Goal: Information Seeking & Learning: Learn about a topic

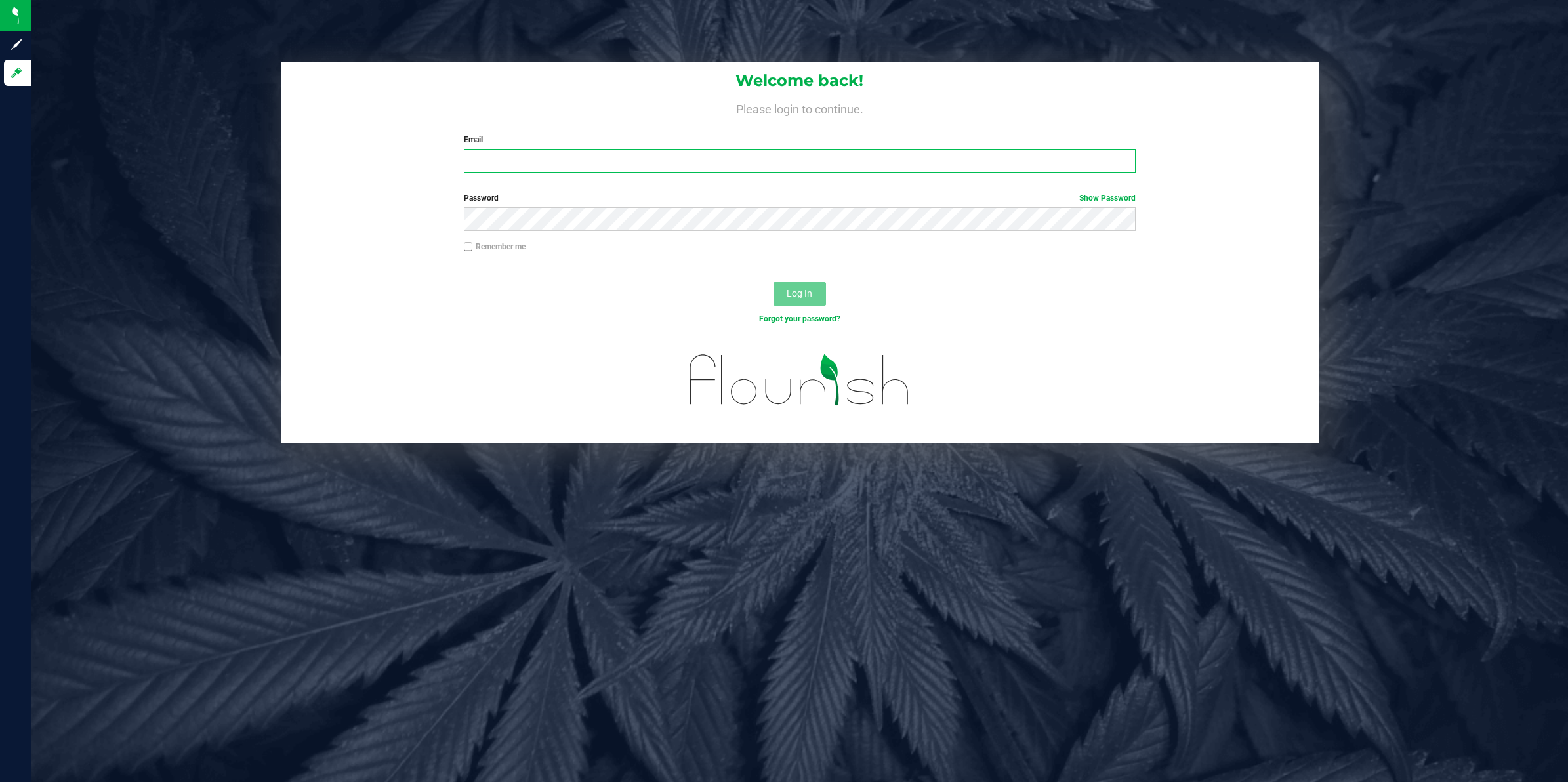
type input "[PERSON_NAME][EMAIL_ADDRESS][DOMAIN_NAME]"
click at [786, 284] on button "Log In" at bounding box center [800, 293] width 53 height 24
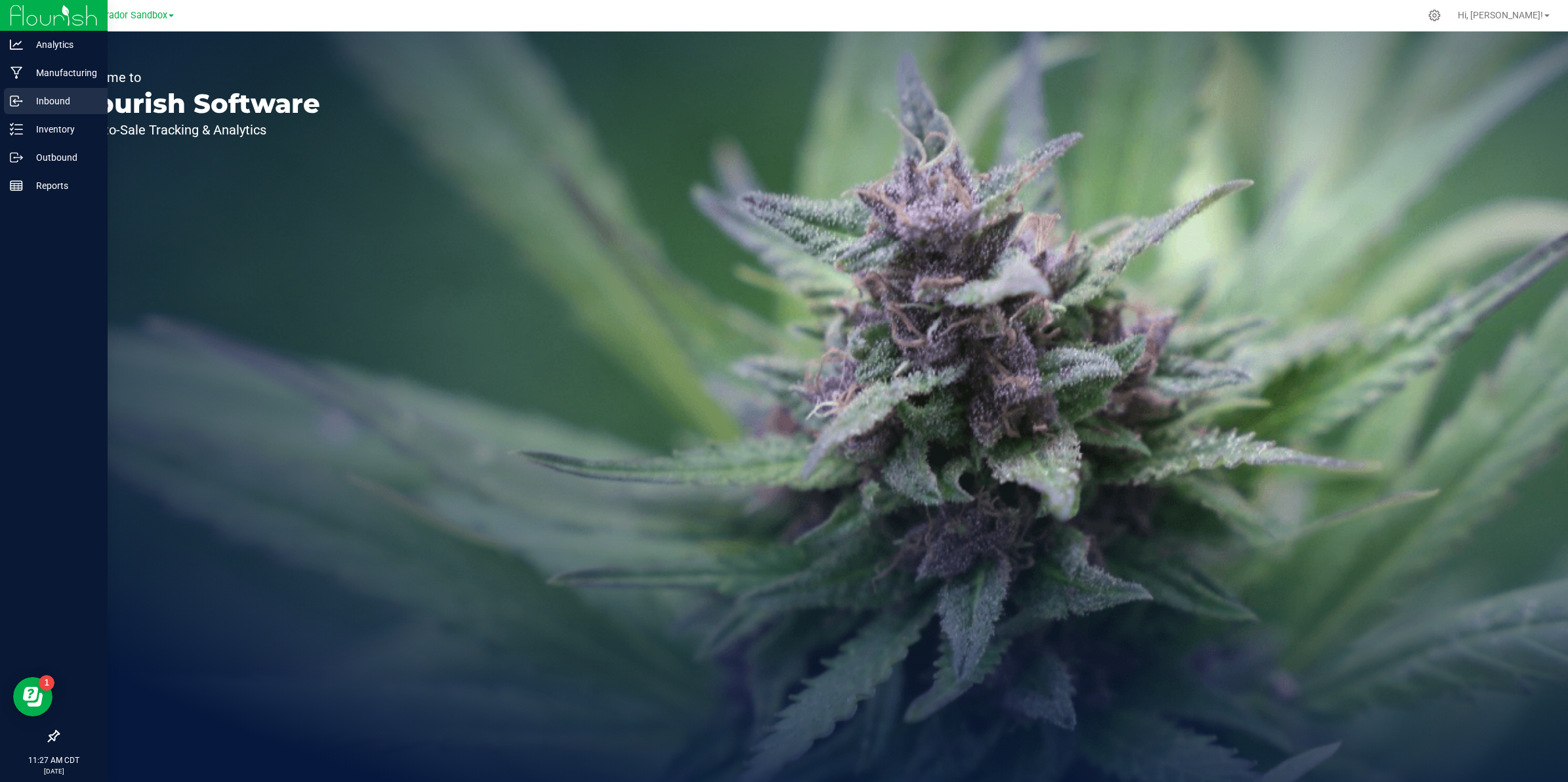
click at [48, 102] on p "Inbound" at bounding box center [62, 101] width 79 height 16
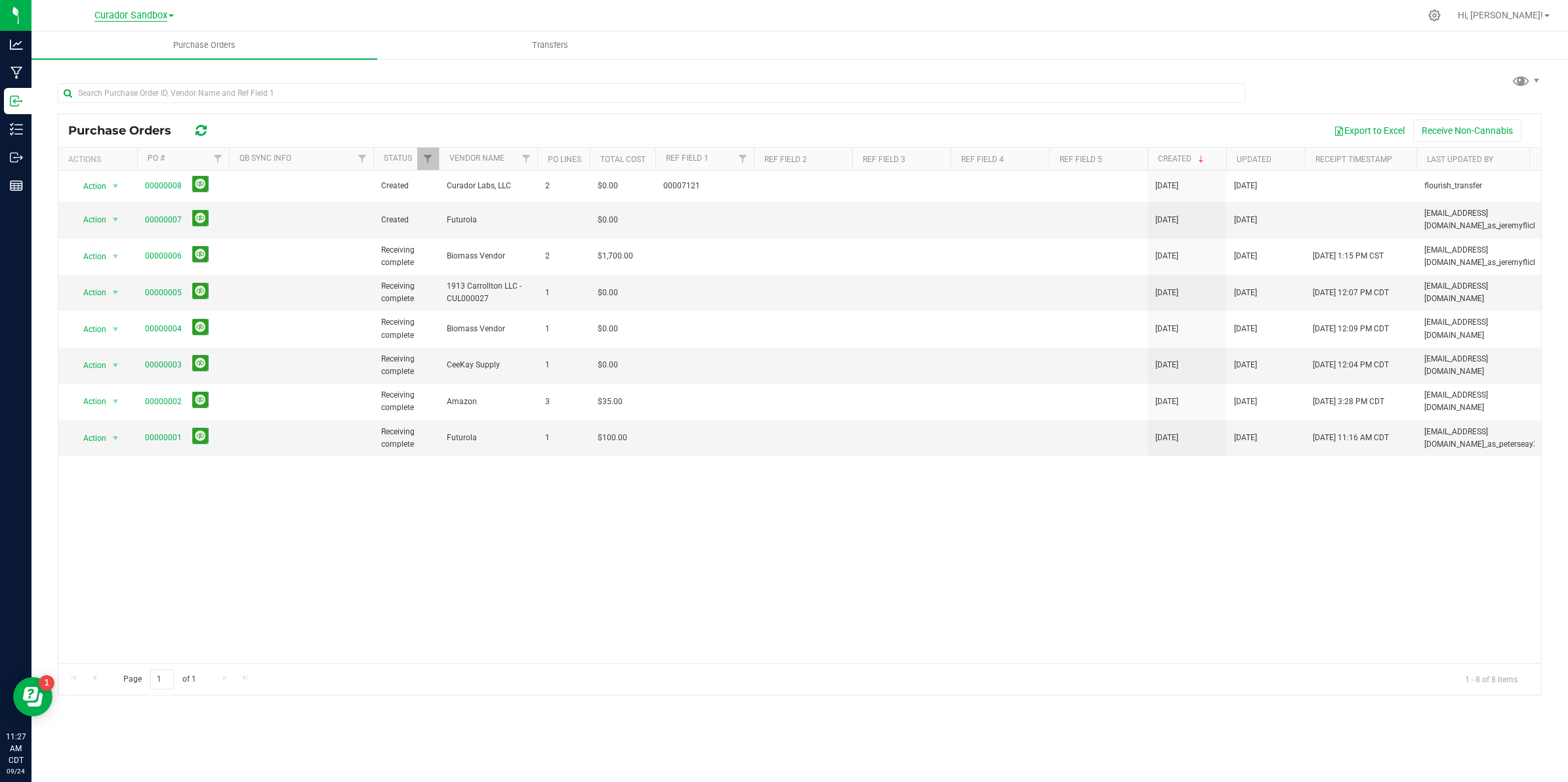
click at [112, 14] on span "Curador Sandbox" at bounding box center [131, 16] width 73 height 12
click at [107, 41] on link "Curador Labs, LLC" at bounding box center [134, 46] width 192 height 18
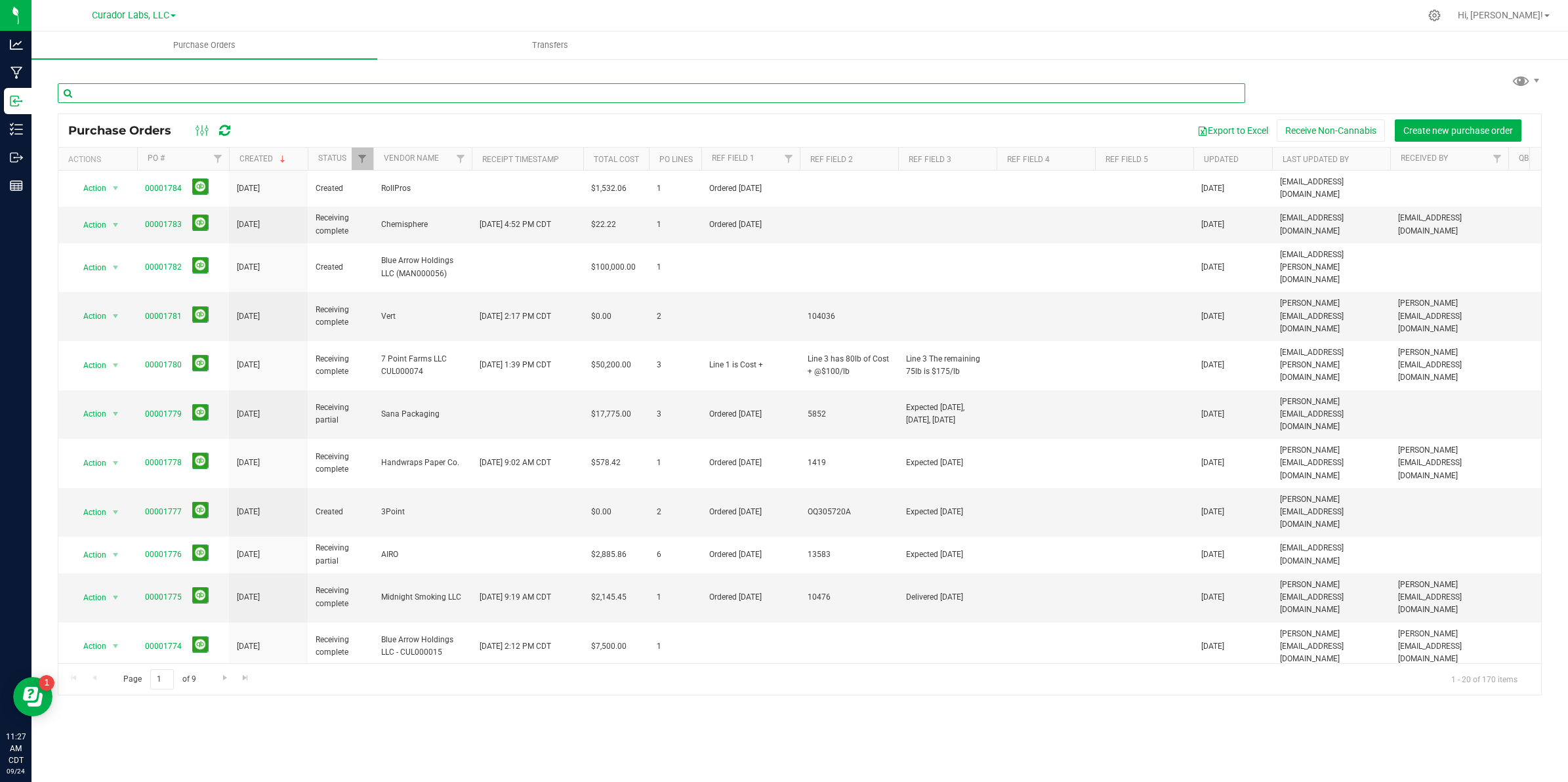
click at [188, 93] on input "text" at bounding box center [651, 93] width 1188 height 20
click at [178, 95] on input "text" at bounding box center [651, 93] width 1188 height 20
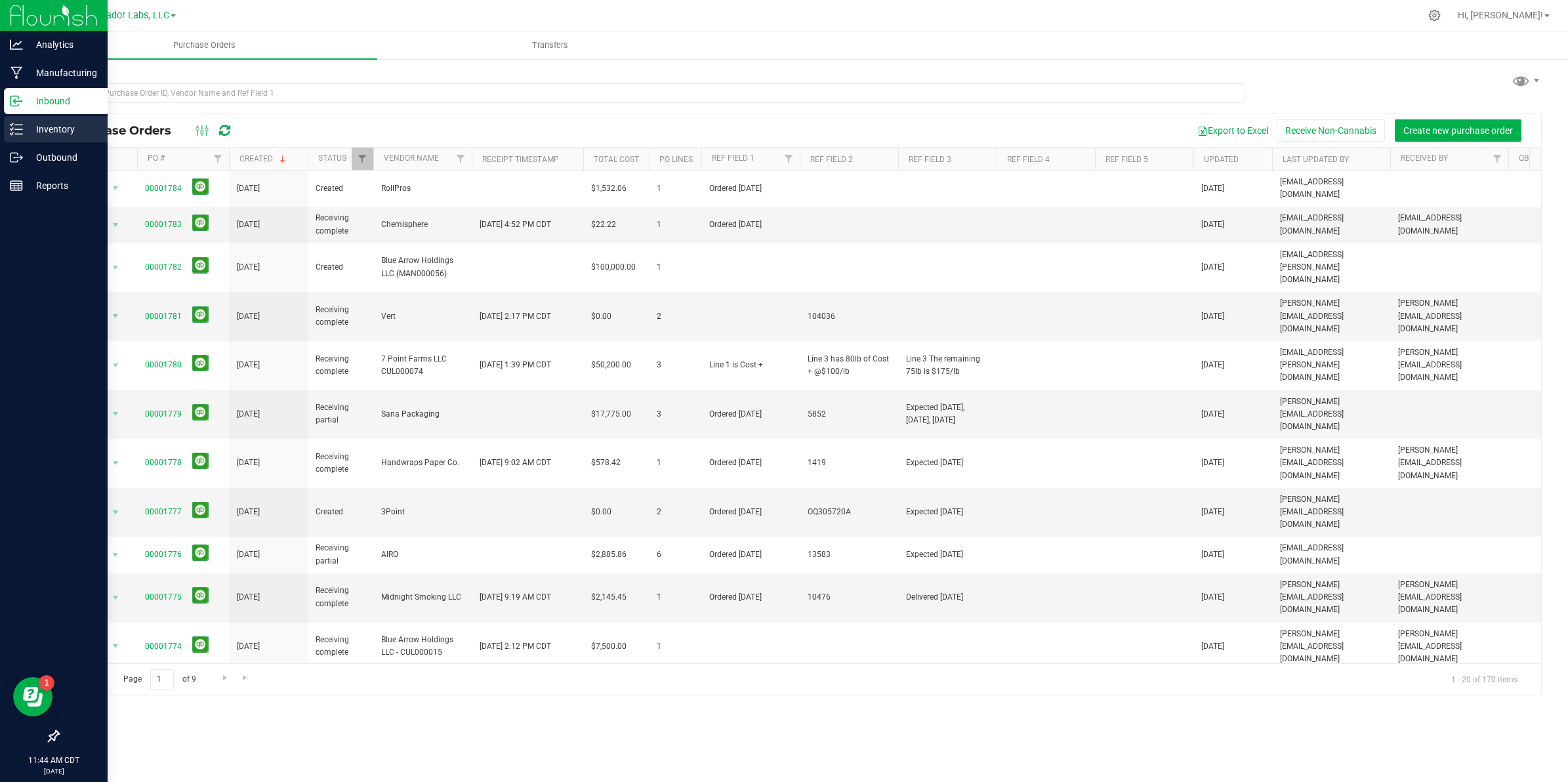
click at [20, 138] on div "Inventory" at bounding box center [55, 129] width 103 height 26
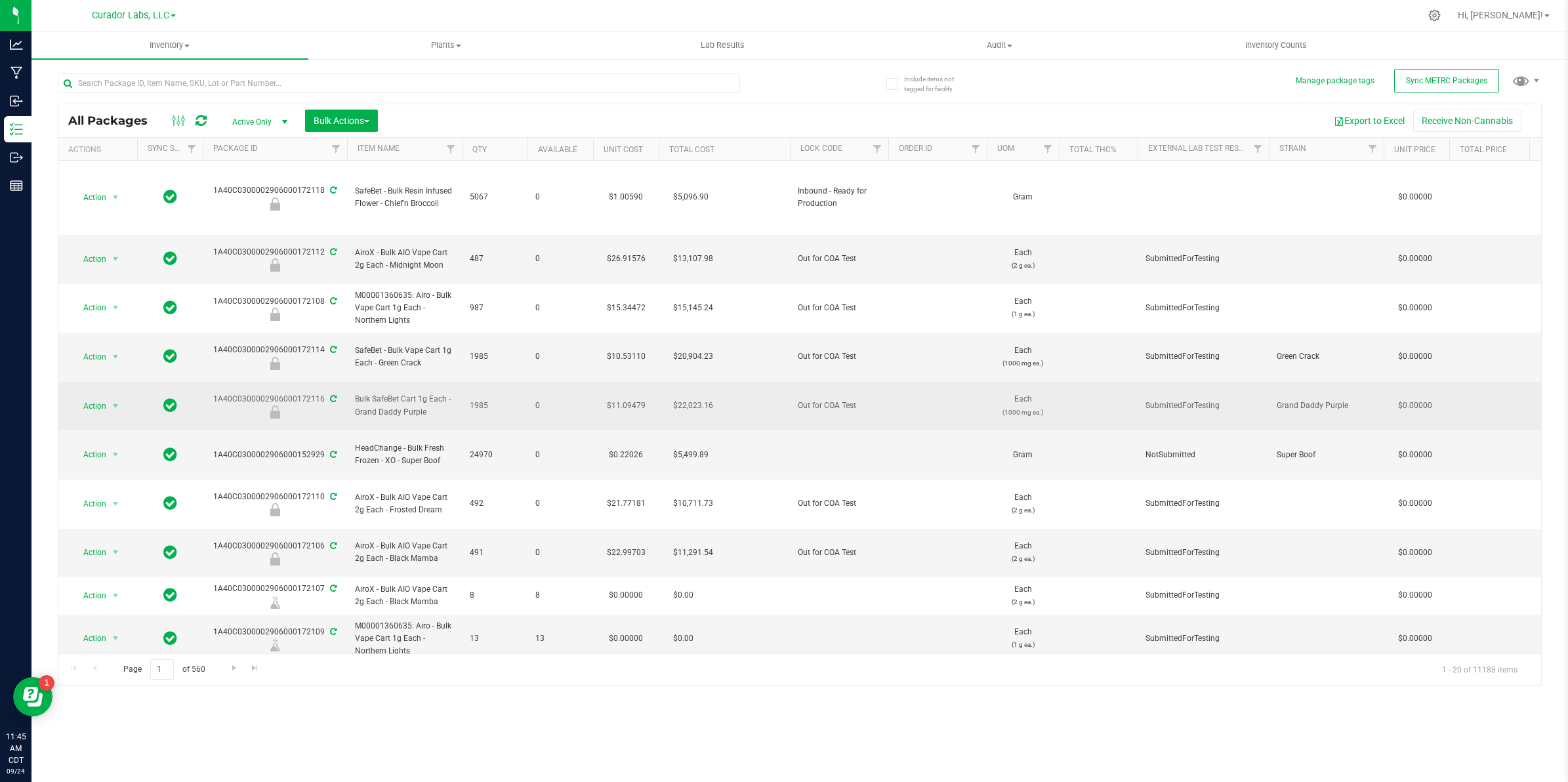
click at [480, 392] on td "1985" at bounding box center [494, 406] width 66 height 49
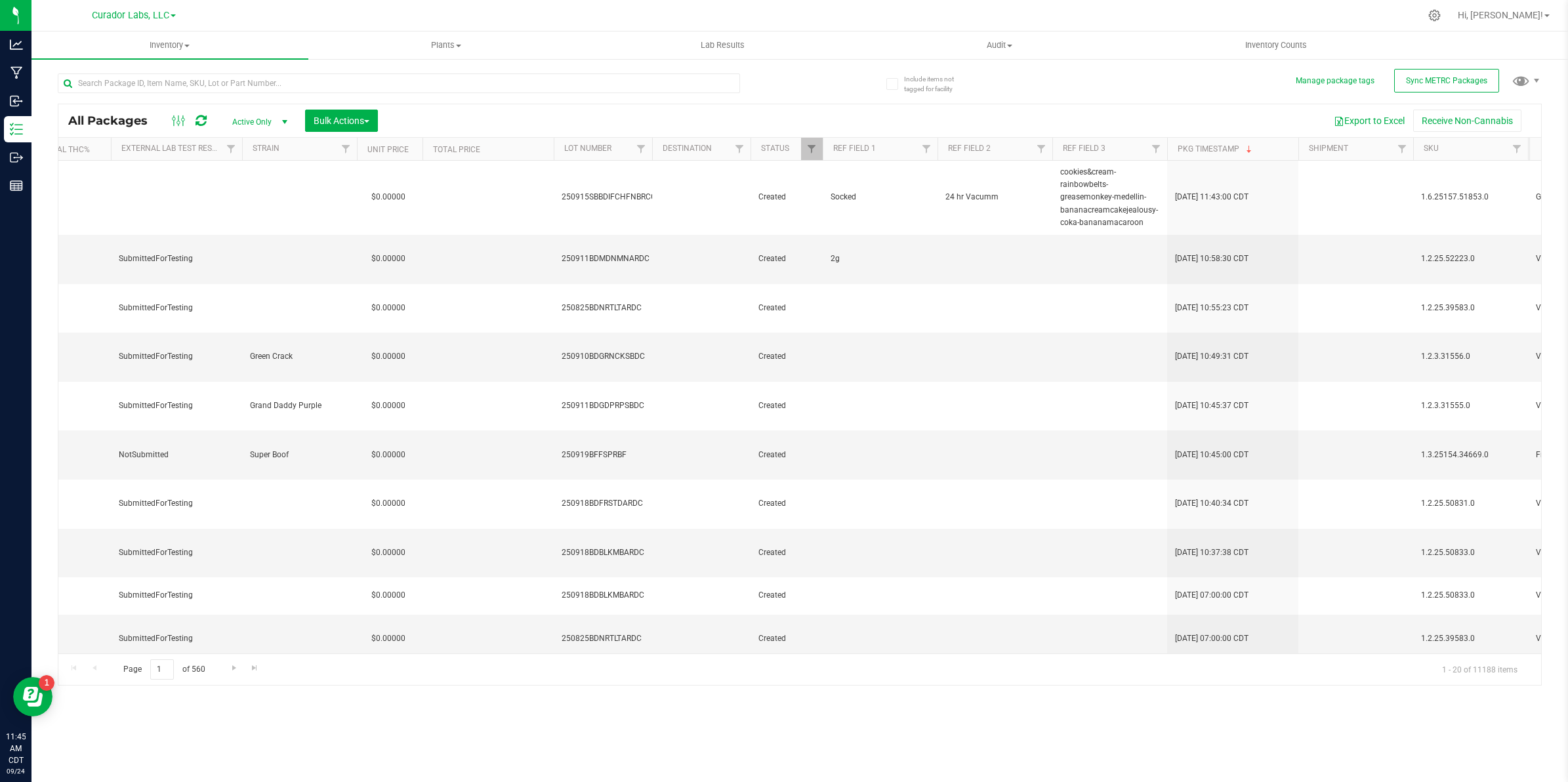
scroll to position [0, 1075]
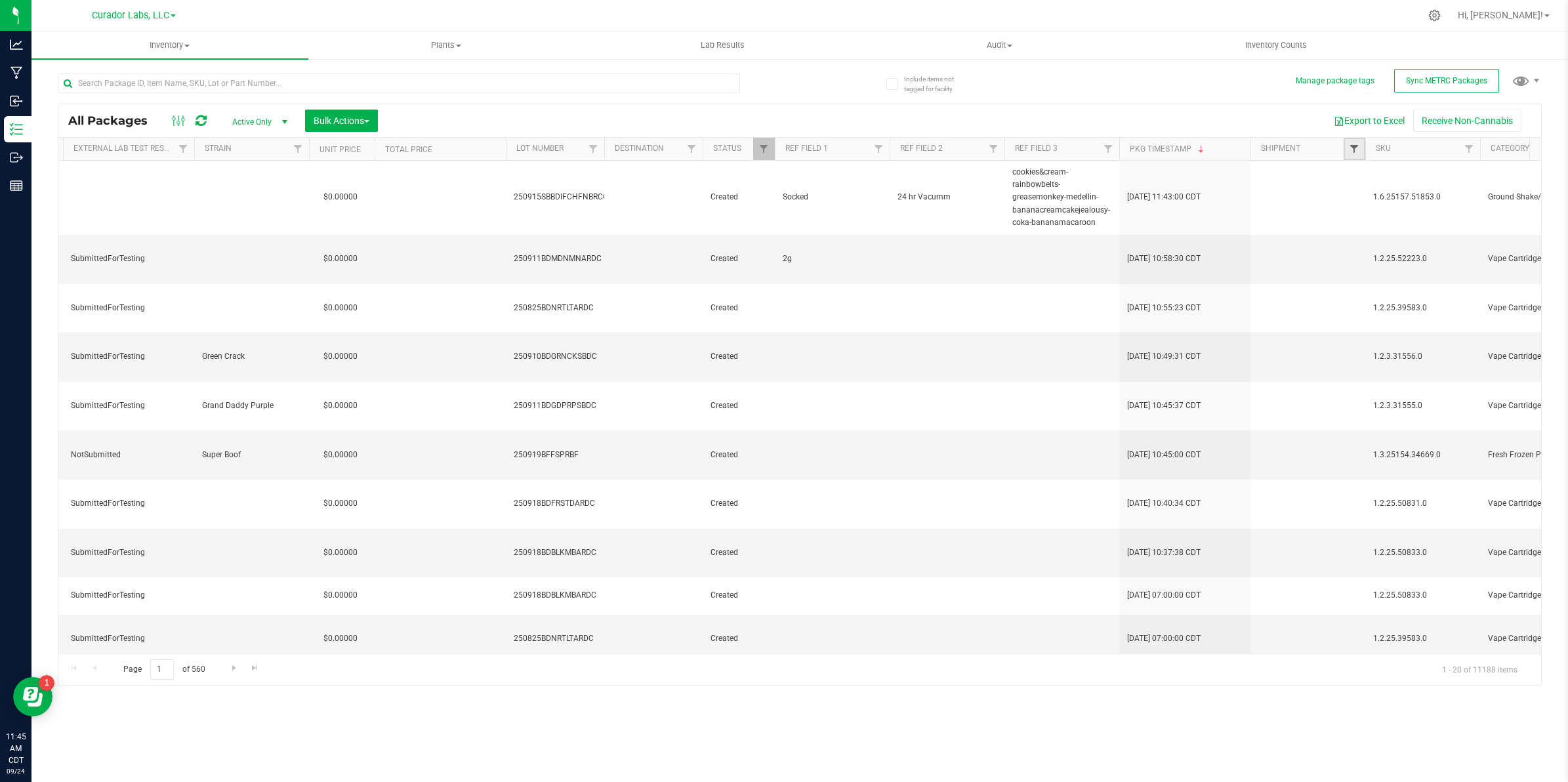
drag, startPoint x: 1358, startPoint y: 142, endPoint x: 1354, endPoint y: 150, distance: 8.9
click at [1358, 142] on link "Filter" at bounding box center [1355, 149] width 22 height 22
type input "2025"
click at [1351, 198] on button "Filter" at bounding box center [1382, 212] width 63 height 29
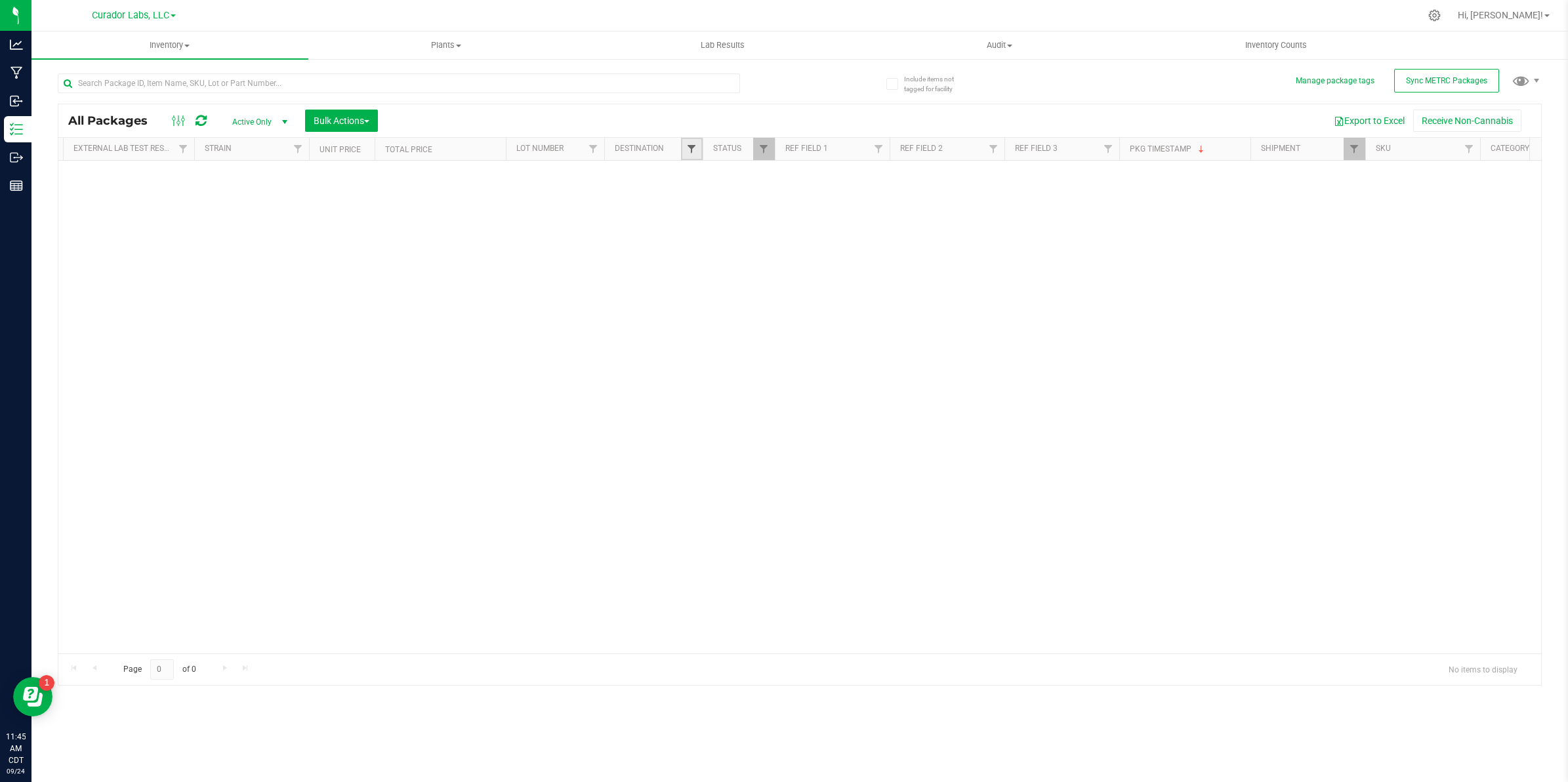
click at [690, 149] on span "Filter" at bounding box center [691, 149] width 11 height 11
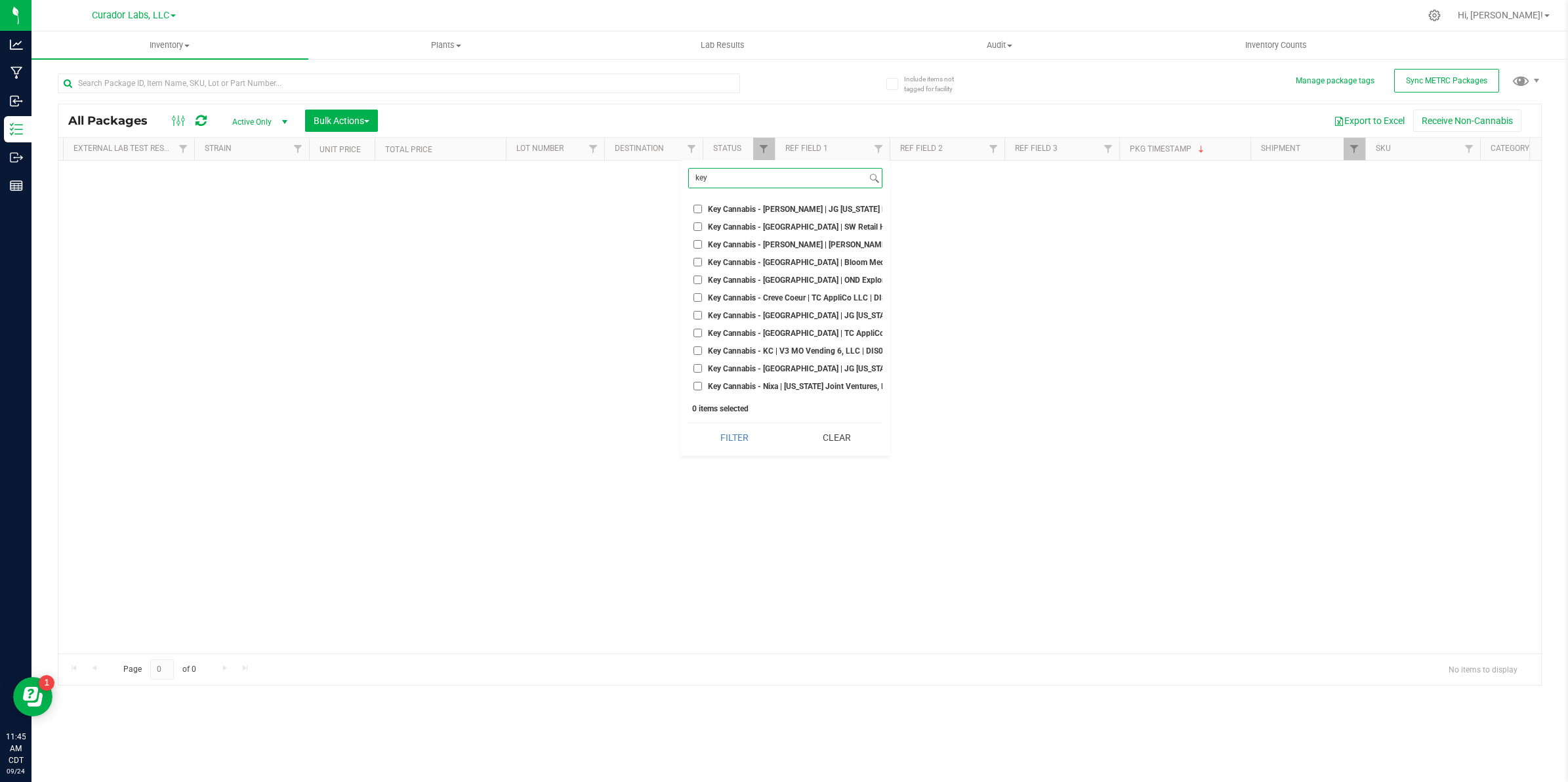
type input "key"
drag, startPoint x: 699, startPoint y: 208, endPoint x: 693, endPoint y: 228, distance: 20.9
click at [699, 209] on input "Key Cannabis - [PERSON_NAME] | JG [US_STATE] LLC | DIS000180" at bounding box center [698, 209] width 9 height 9
checkbox input "true"
click at [696, 230] on input "Key Cannabis - [GEOGRAPHIC_DATA] | SW Retail Holdings, LLC | DIS000105" at bounding box center [698, 227] width 9 height 9
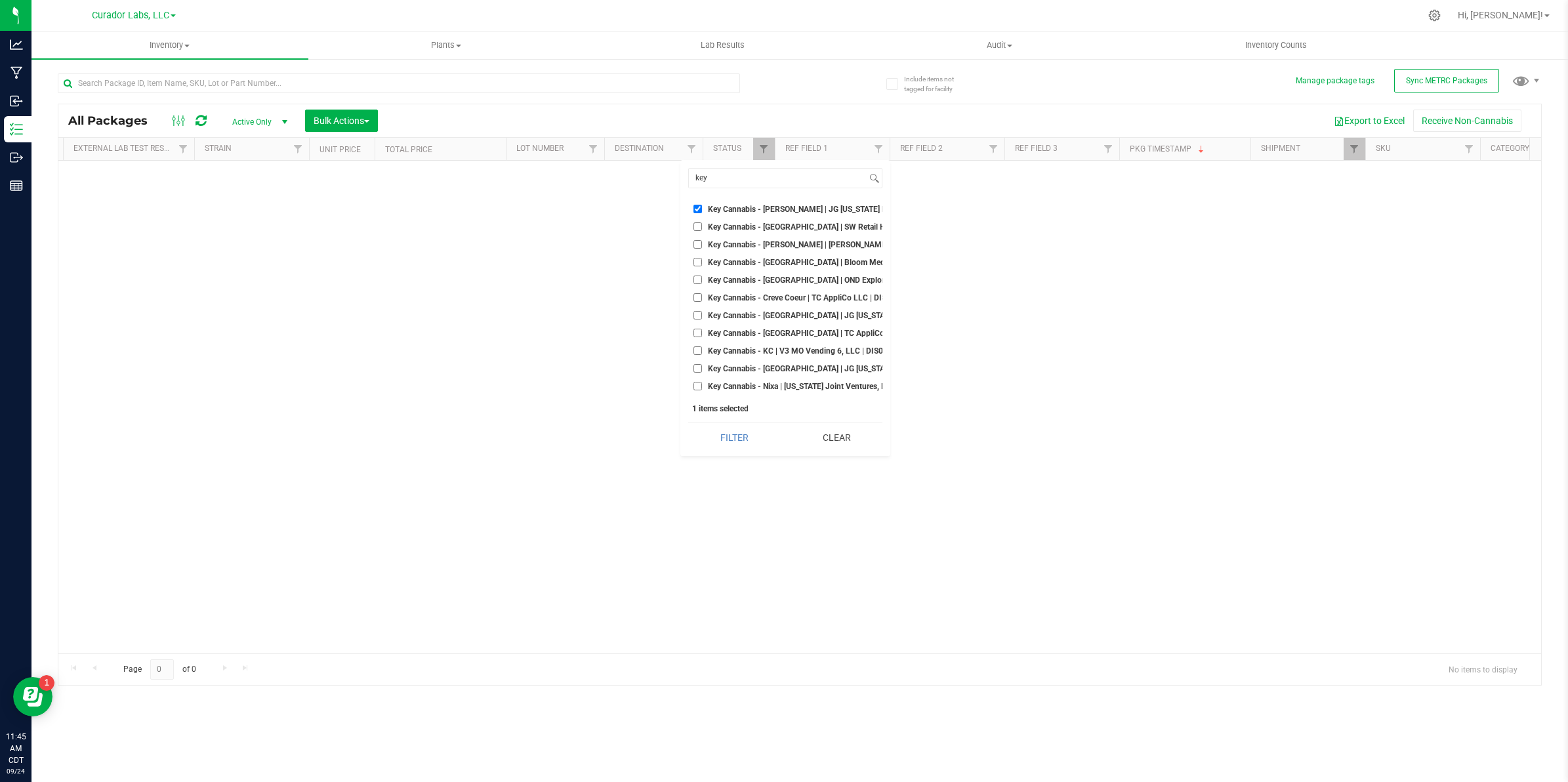
checkbox input "true"
click at [702, 245] on input "Key Cannabis - [PERSON_NAME] | [PERSON_NAME] Medicinals of MO, LLC | DIS000007" at bounding box center [698, 244] width 9 height 9
checkbox input "true"
click at [698, 267] on li "Key Cannabis - [GEOGRAPHIC_DATA] | Bloom Medicinals of MO Dispensary 1, LLC | D…" at bounding box center [785, 262] width 194 height 14
click at [696, 284] on li "Key Cannabis - [GEOGRAPHIC_DATA] | OND Explore, LLC | DIS000200" at bounding box center [785, 280] width 194 height 14
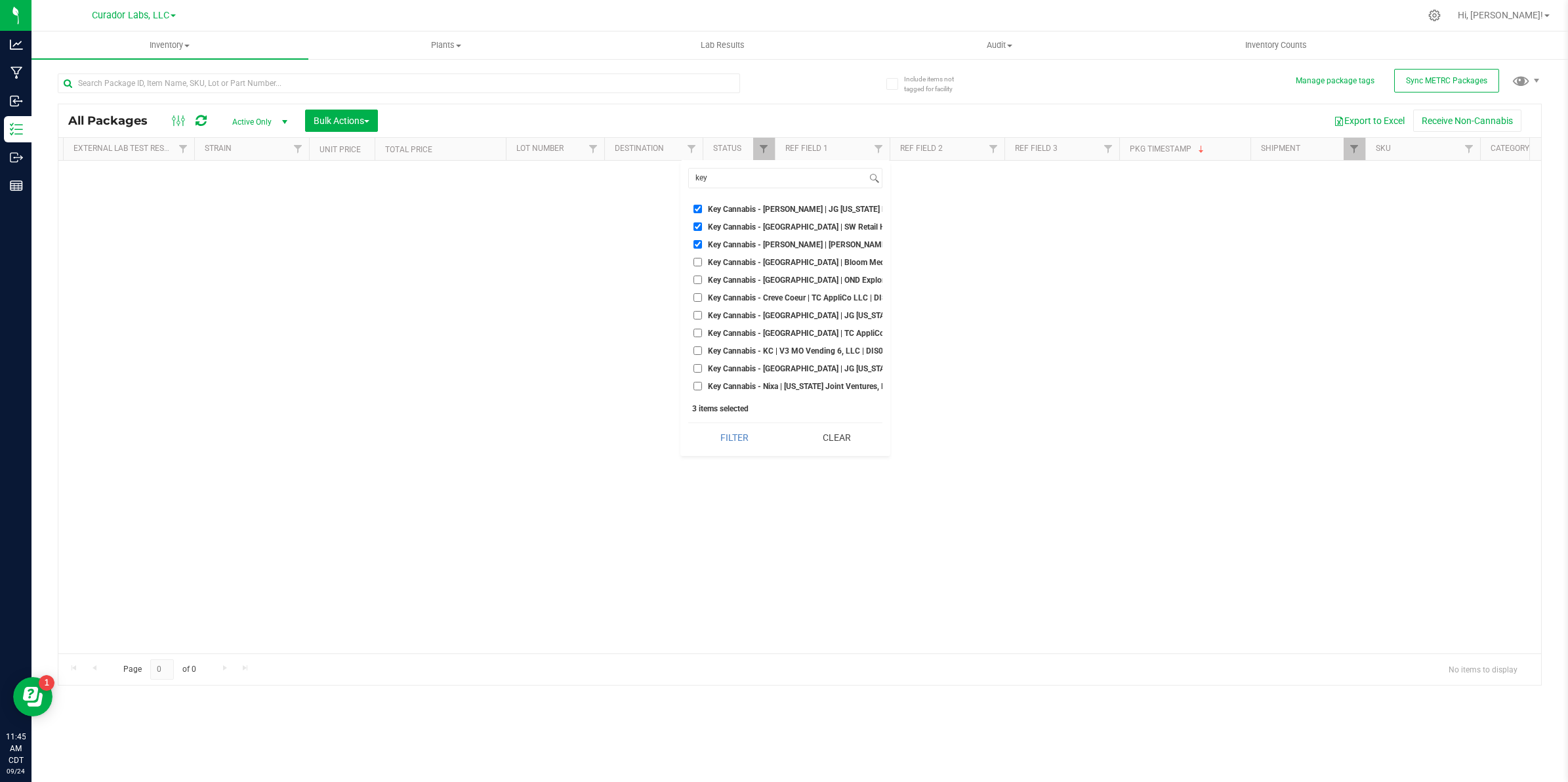
click at [696, 284] on li "Key Cannabis - [GEOGRAPHIC_DATA] | OND Explore, LLC | DIS000200" at bounding box center [785, 280] width 194 height 14
drag, startPoint x: 696, startPoint y: 284, endPoint x: 699, endPoint y: 262, distance: 22.2
click at [698, 261] on input "Key Cannabis - [GEOGRAPHIC_DATA] | Bloom Medicinals of MO Dispensary 1, LLC | D…" at bounding box center [698, 262] width 9 height 9
checkbox input "true"
click at [700, 283] on input "Key Cannabis - [GEOGRAPHIC_DATA] | OND Explore, LLC | DIS000200" at bounding box center [698, 280] width 9 height 9
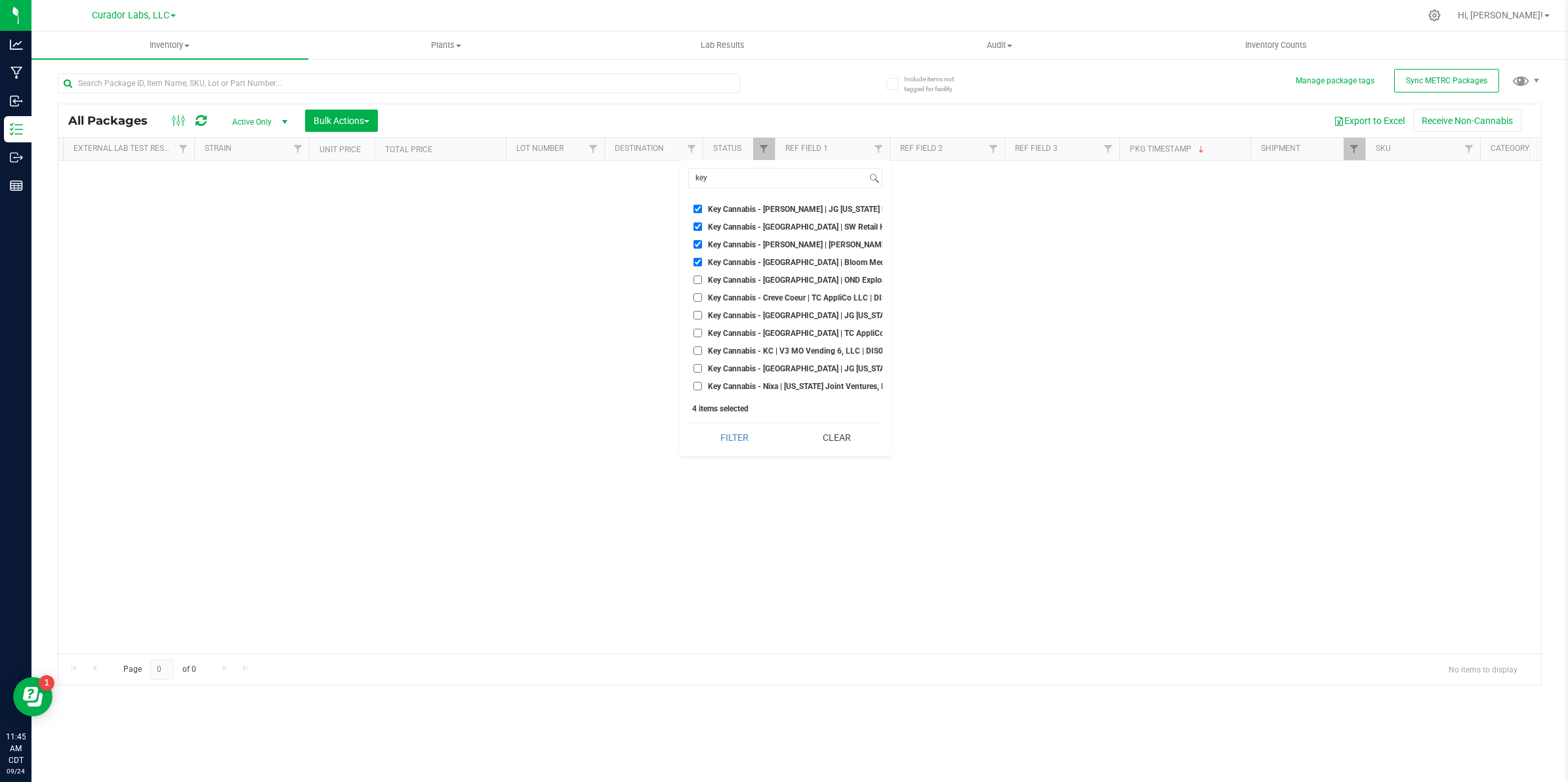
checkbox input "true"
click at [694, 300] on input "Key Cannabis - Creve Coeur | TC AppliCo LLC | DIS000075" at bounding box center [698, 298] width 9 height 9
checkbox input "true"
click at [699, 317] on input "Key Cannabis - [GEOGRAPHIC_DATA] | JG [US_STATE] LLC | DIS000132" at bounding box center [698, 315] width 9 height 9
checkbox input "true"
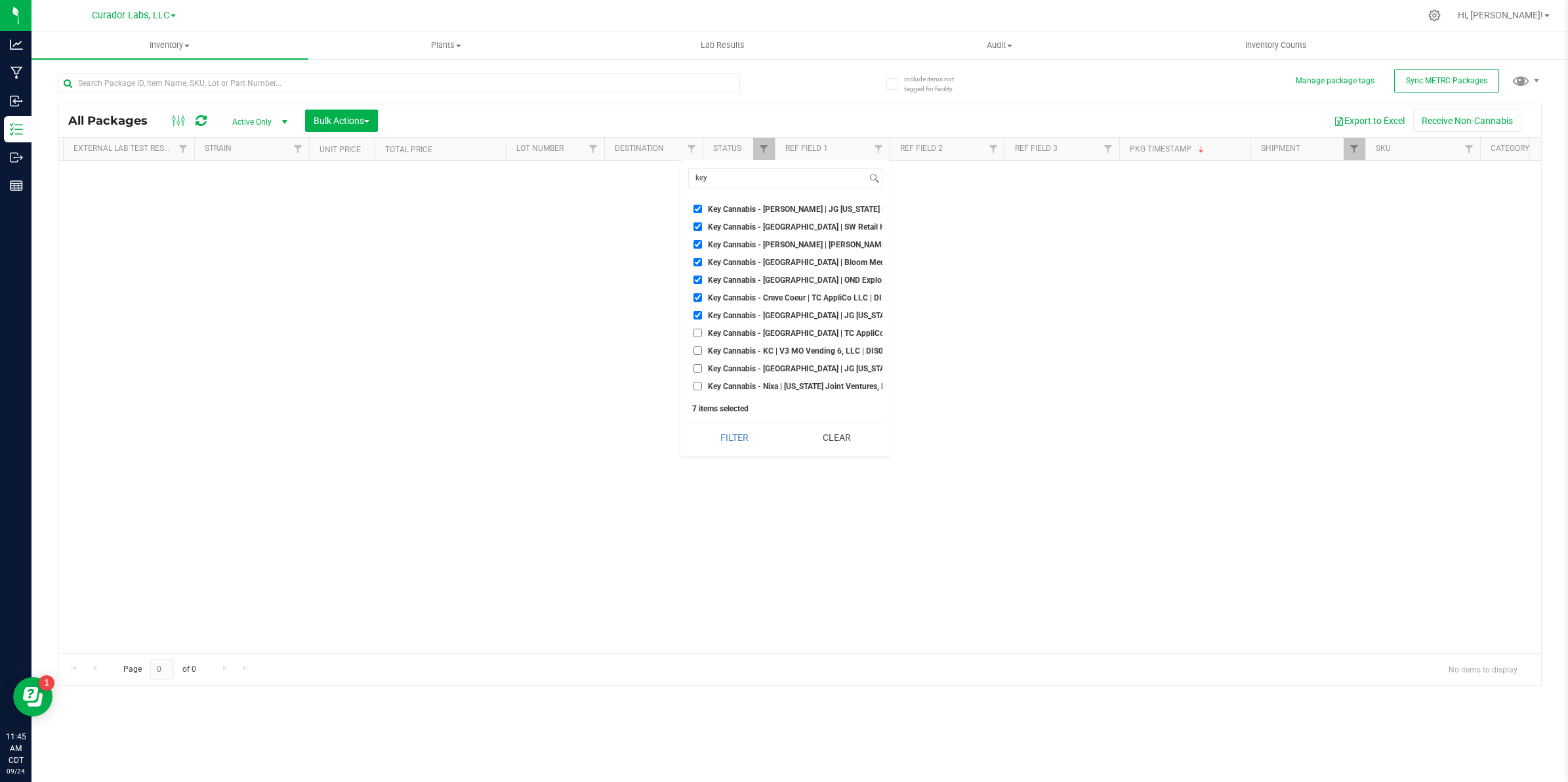
click at [704, 335] on label "Key Cannabis - [GEOGRAPHIC_DATA] | TC AppliCo LLC | DIS000078" at bounding box center [785, 333] width 184 height 9
click at [702, 335] on input "Key Cannabis - [GEOGRAPHIC_DATA] | TC AppliCo LLC | DIS000078" at bounding box center [698, 333] width 9 height 9
checkbox input "true"
click at [697, 353] on input "Key Cannabis - KC | V3 MO Vending 6, LLC | DIS000050" at bounding box center [698, 351] width 9 height 9
checkbox input "true"
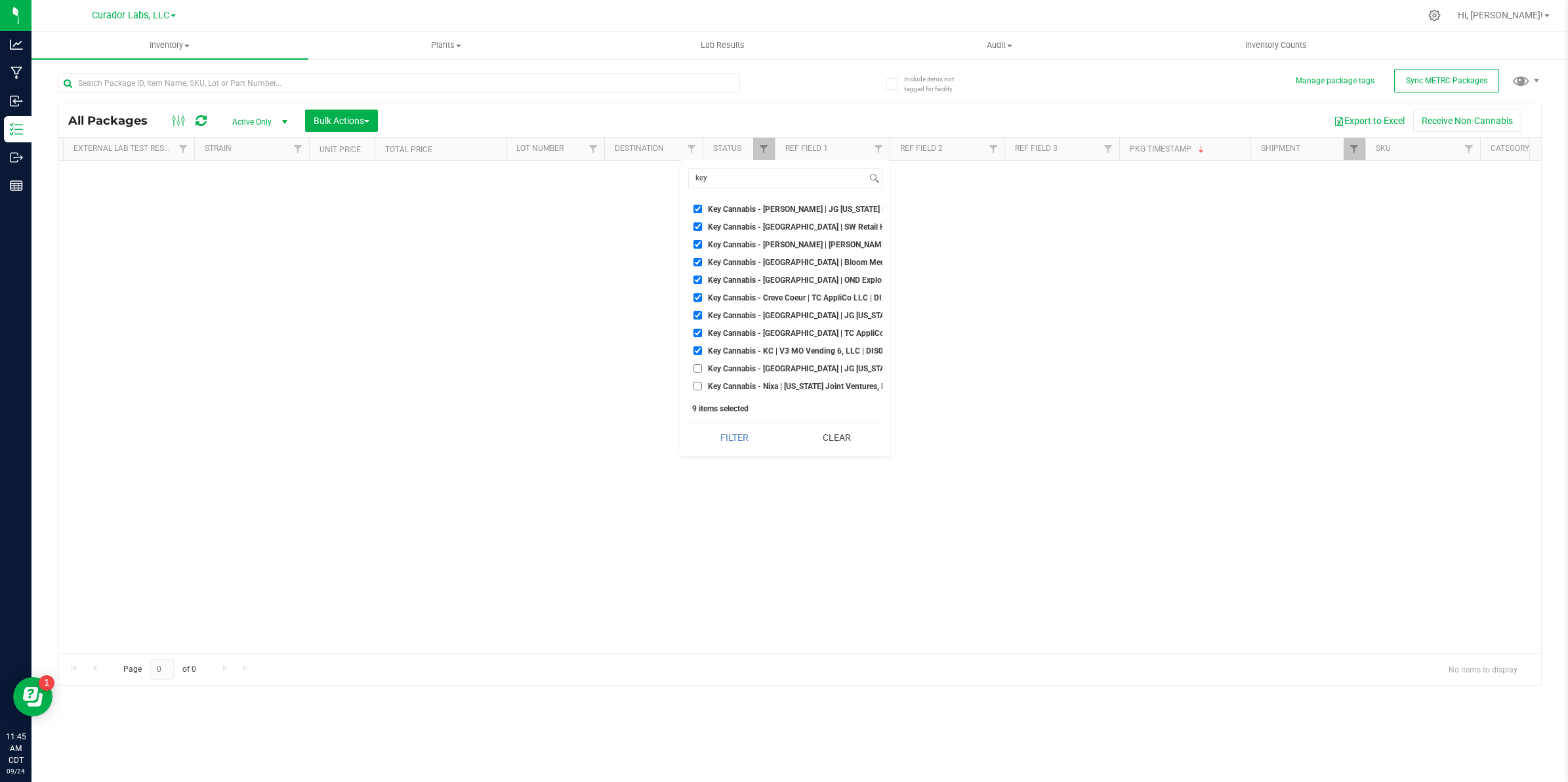
click at [697, 369] on input "Key Cannabis - [GEOGRAPHIC_DATA] | JG [US_STATE] LLC | DIS000024" at bounding box center [698, 369] width 9 height 9
checkbox input "true"
click at [700, 313] on input "Key Cannabis - Nixa | [US_STATE] Joint Ventures, LLC | DIS000099" at bounding box center [698, 317] width 9 height 9
checkbox input "true"
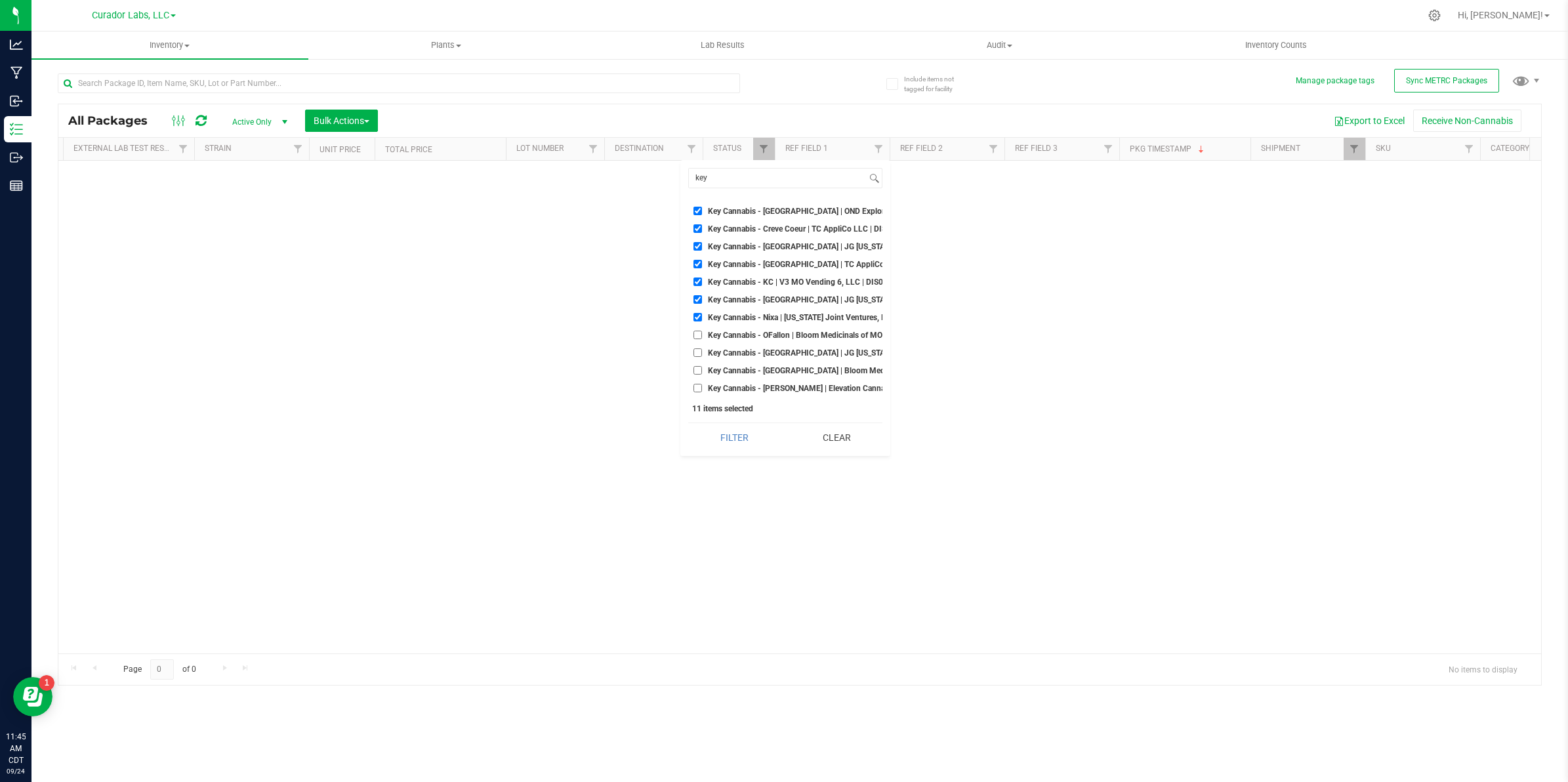
click at [700, 330] on input "Key Cannabis - OFallon | Bloom Medicinals of MO Dispensary 1, LLC | DIS000064" at bounding box center [698, 335] width 9 height 9
checkbox input "true"
click at [699, 348] on input "Key Cannabis - [GEOGRAPHIC_DATA] | JG [US_STATE] LLC | DIS000114" at bounding box center [698, 353] width 9 height 9
checkbox input "true"
click at [698, 366] on input "Key Cannabis - [GEOGRAPHIC_DATA] | Bloom Medicinals of MO, LLC | DIS000102" at bounding box center [698, 370] width 9 height 9
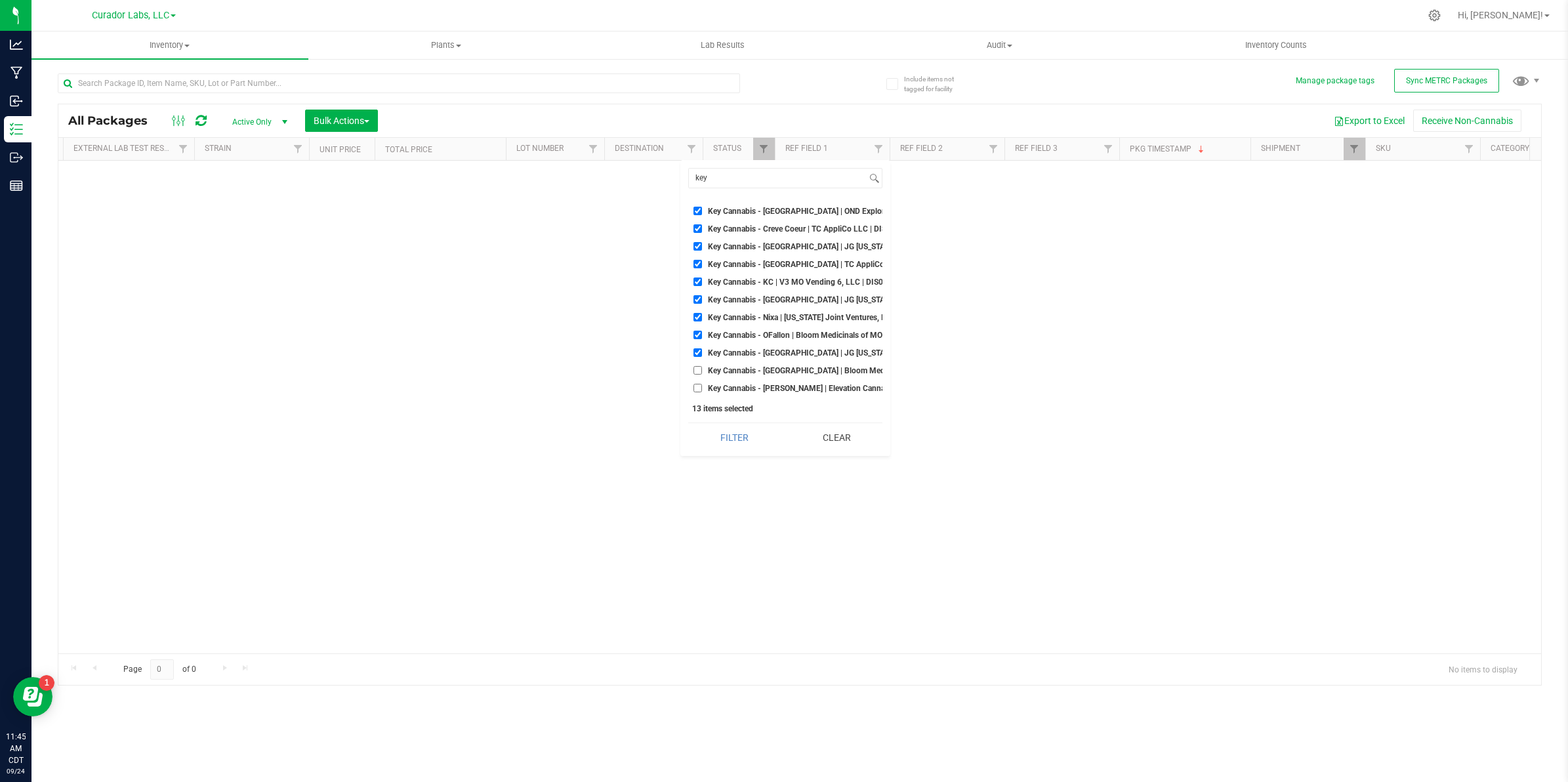
checkbox input "true"
click at [698, 384] on input "Key Cannabis - [PERSON_NAME] | Elevation Cannabis, LLC | DIS000204" at bounding box center [698, 388] width 9 height 9
checkbox input "true"
click at [738, 430] on button "Filter" at bounding box center [734, 437] width 93 height 29
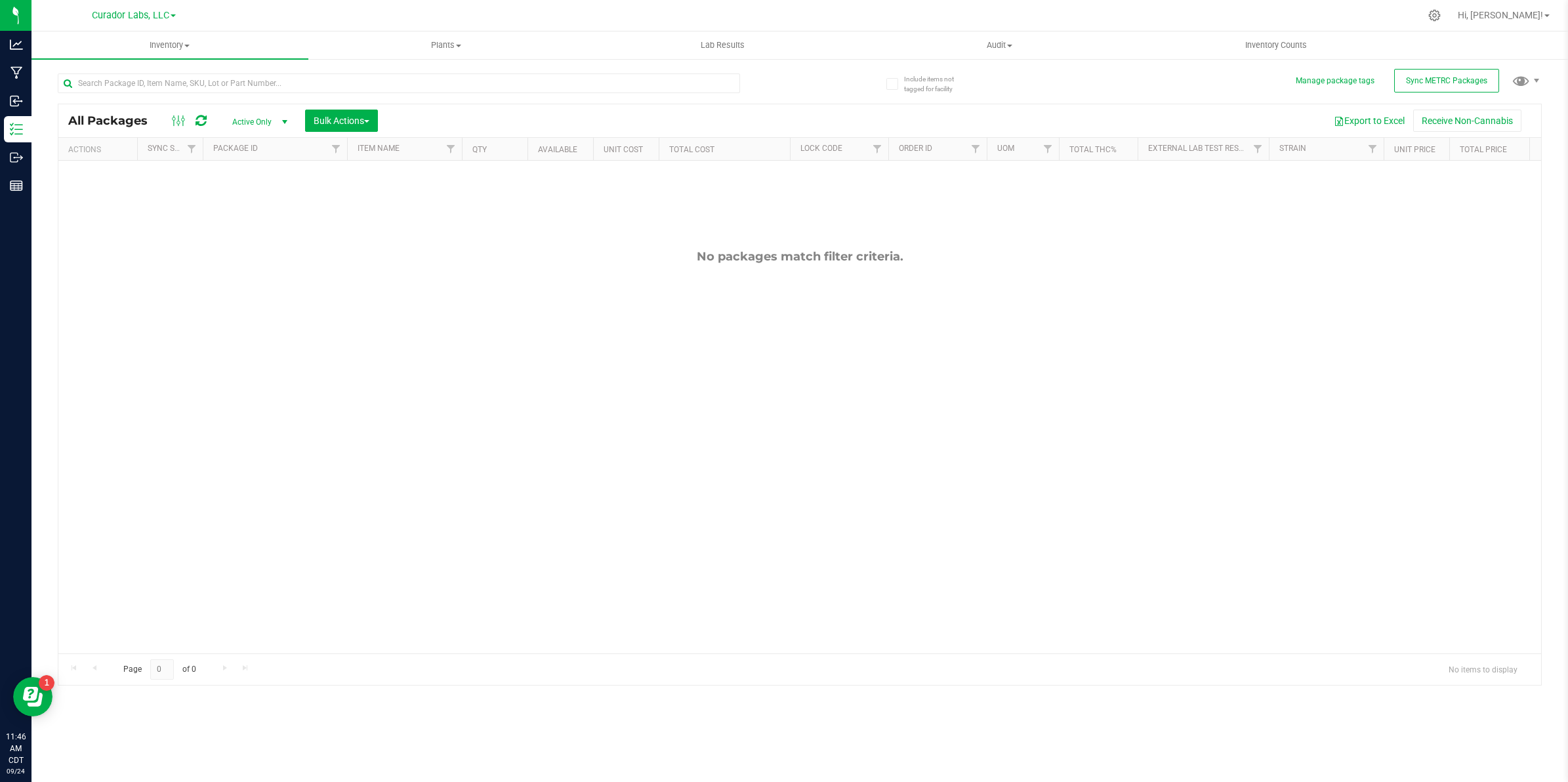
click at [241, 119] on span "Active Only" at bounding box center [257, 121] width 72 height 18
click at [247, 211] on li "All" at bounding box center [257, 202] width 71 height 20
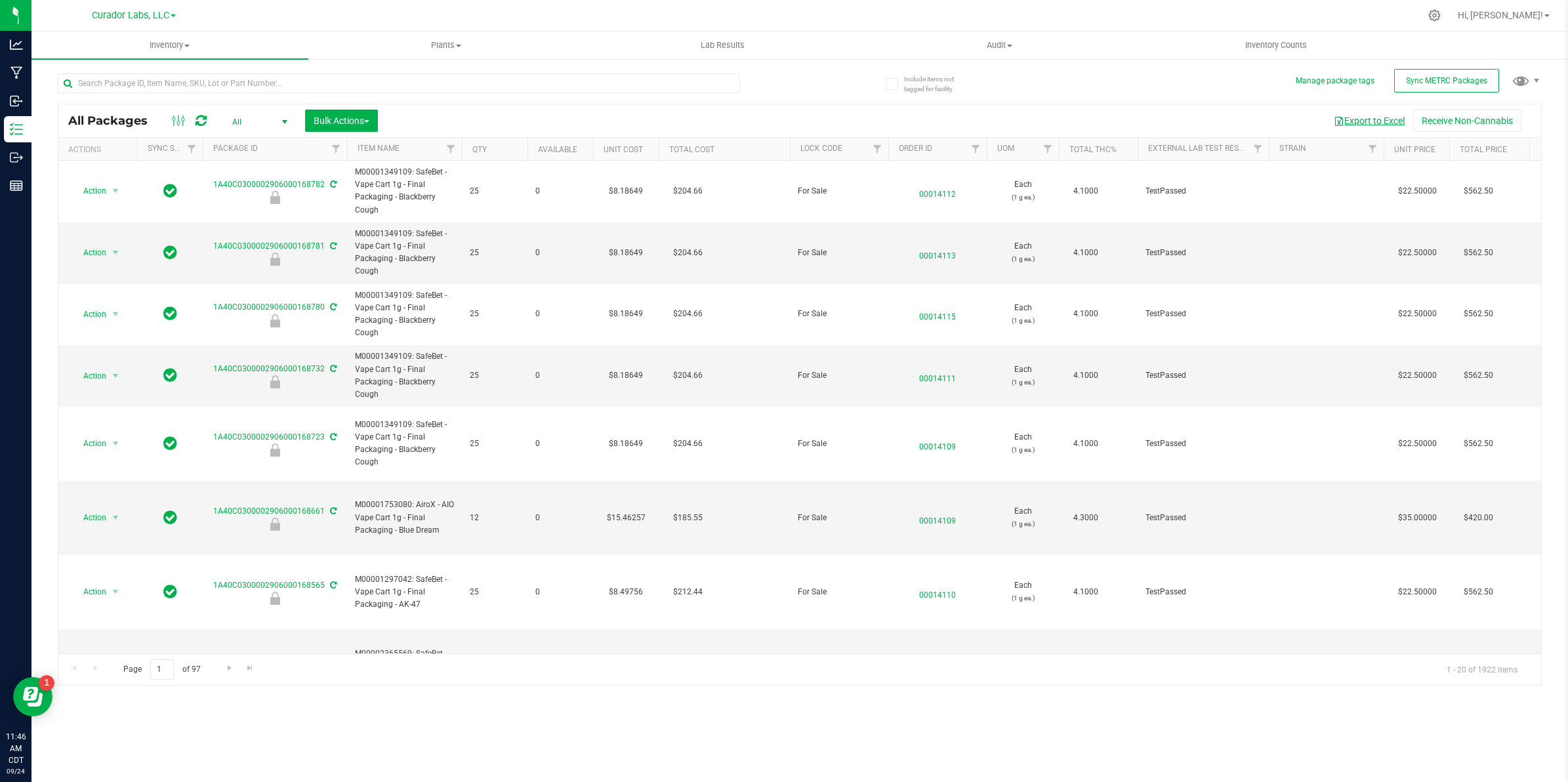
click at [1380, 120] on button "Export to Excel" at bounding box center [1369, 121] width 88 height 22
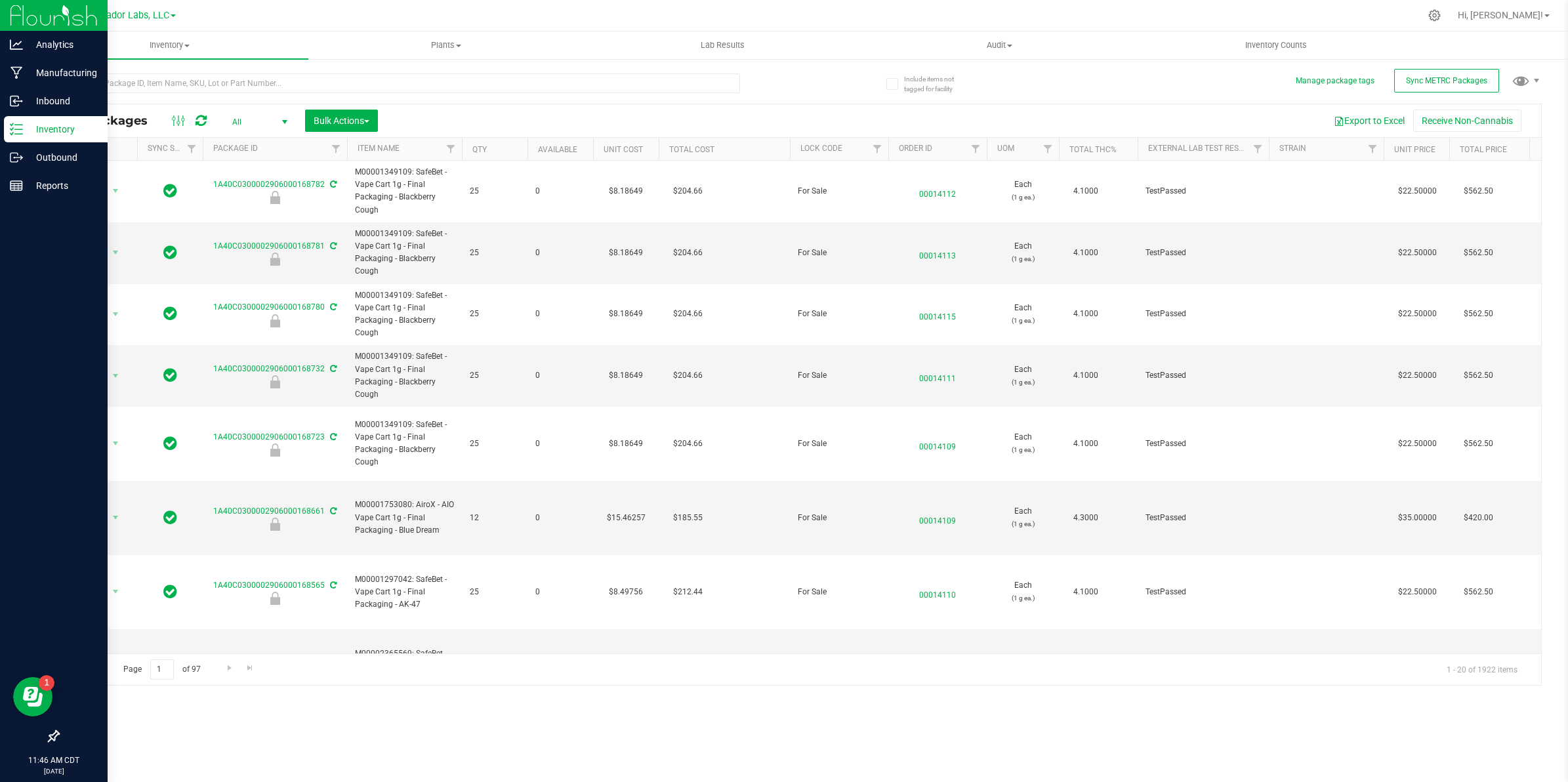
click at [4, 27] on div at bounding box center [53, 16] width 108 height 32
click at [24, 48] on p "Analytics" at bounding box center [62, 45] width 79 height 16
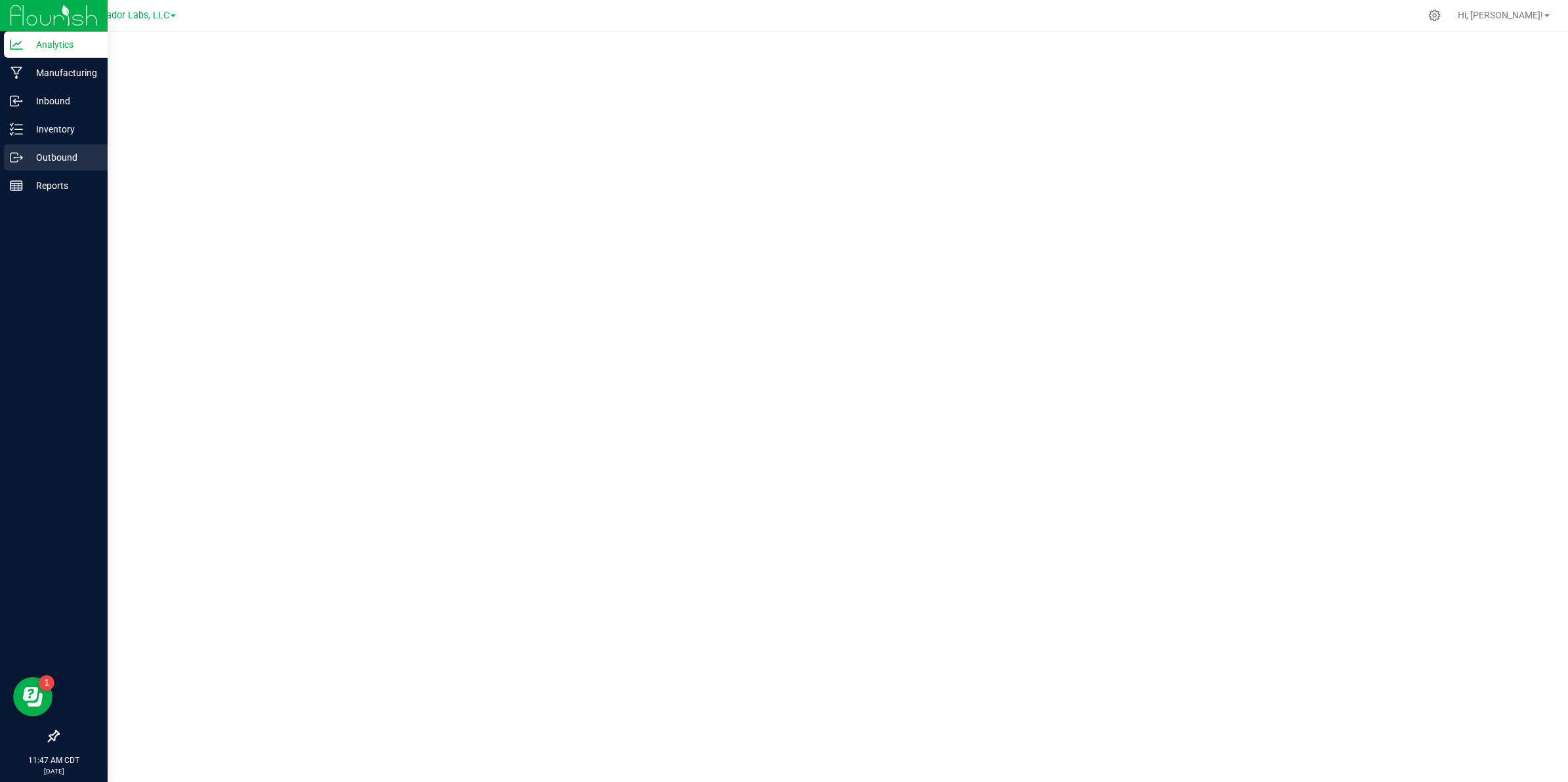
click at [21, 154] on icon at bounding box center [17, 158] width 13 height 13
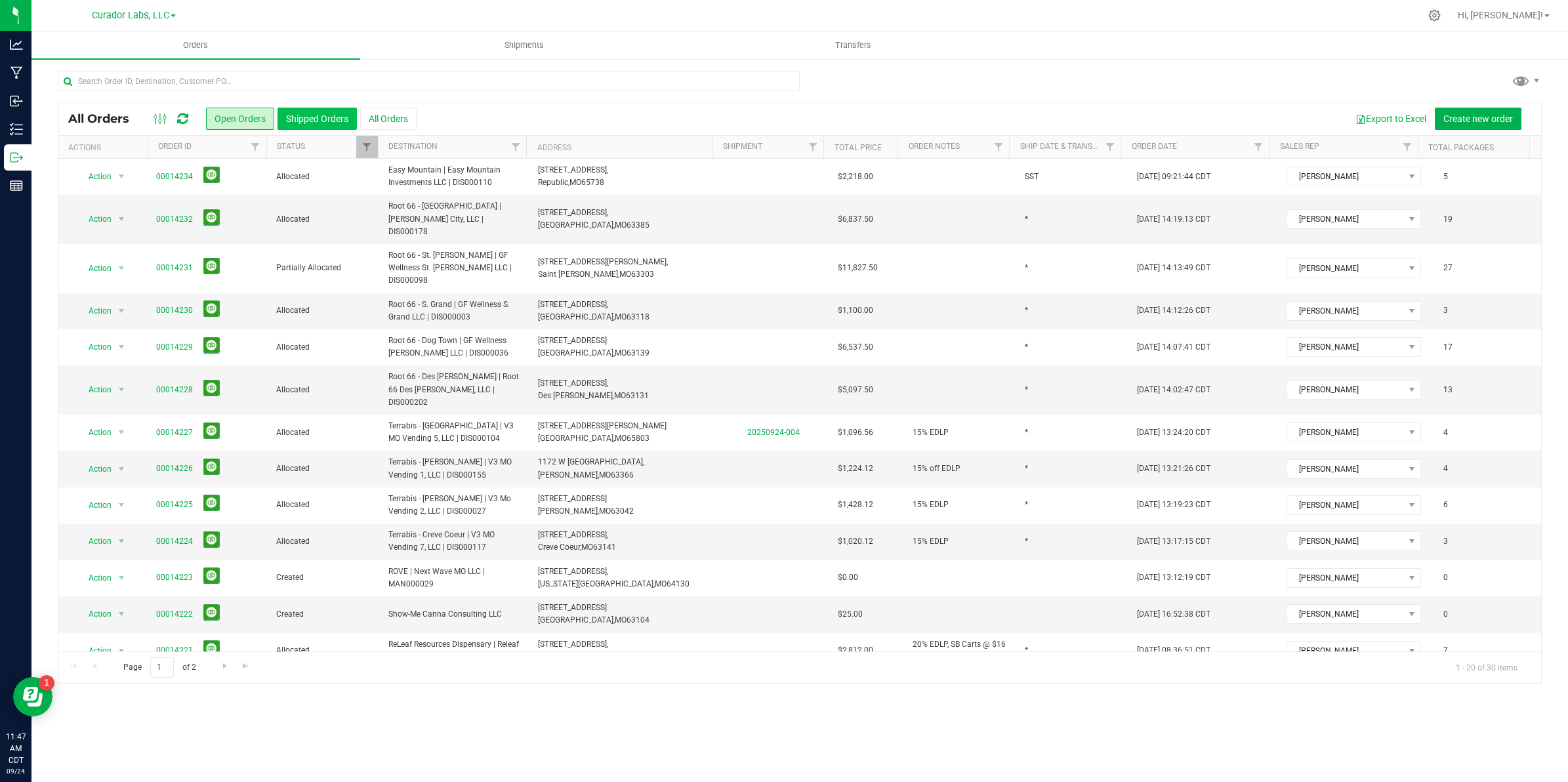
click at [315, 124] on button "Shipped Orders" at bounding box center [317, 119] width 80 height 22
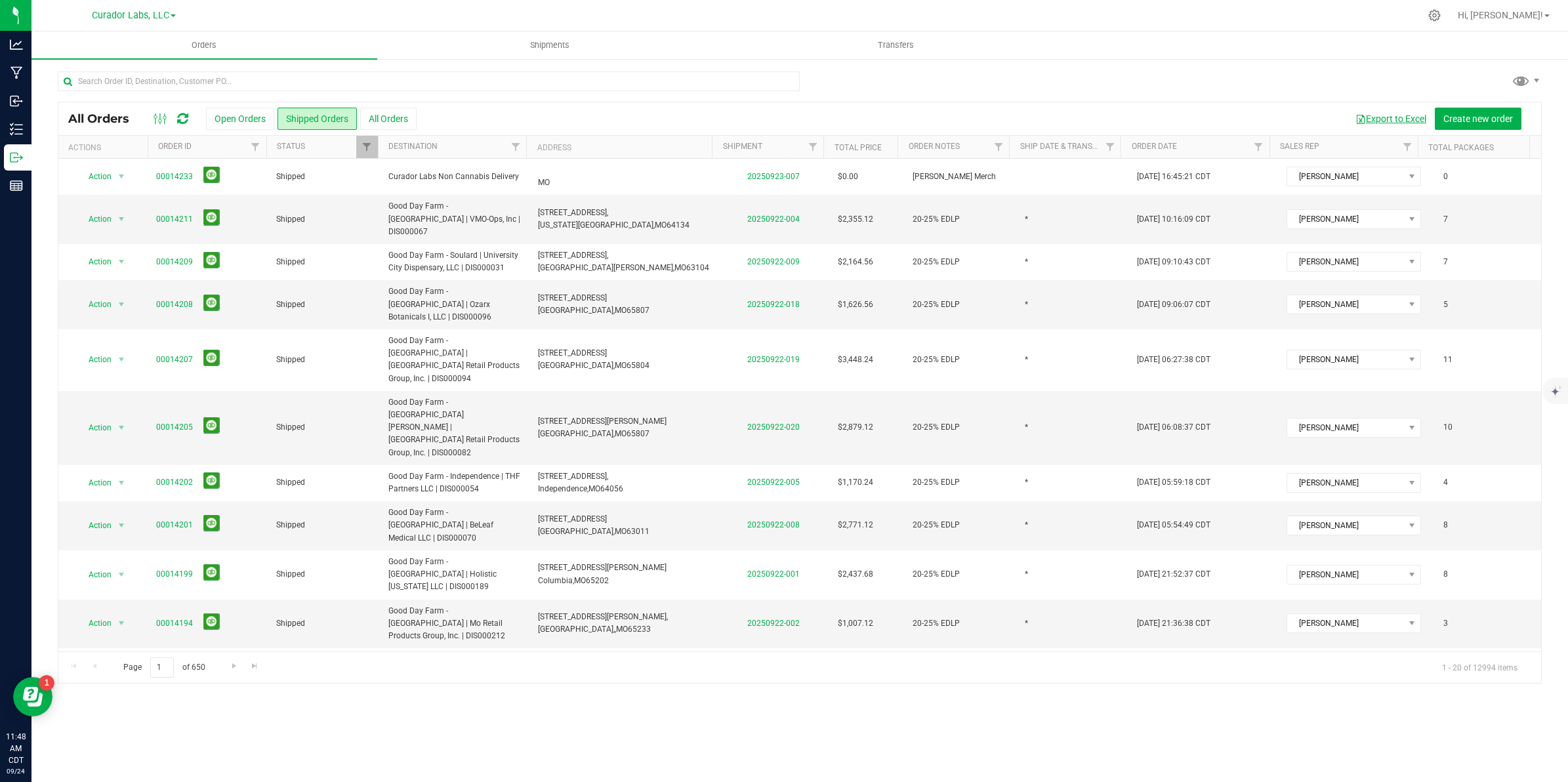
click at [1383, 121] on button "Export to Excel" at bounding box center [1391, 119] width 88 height 22
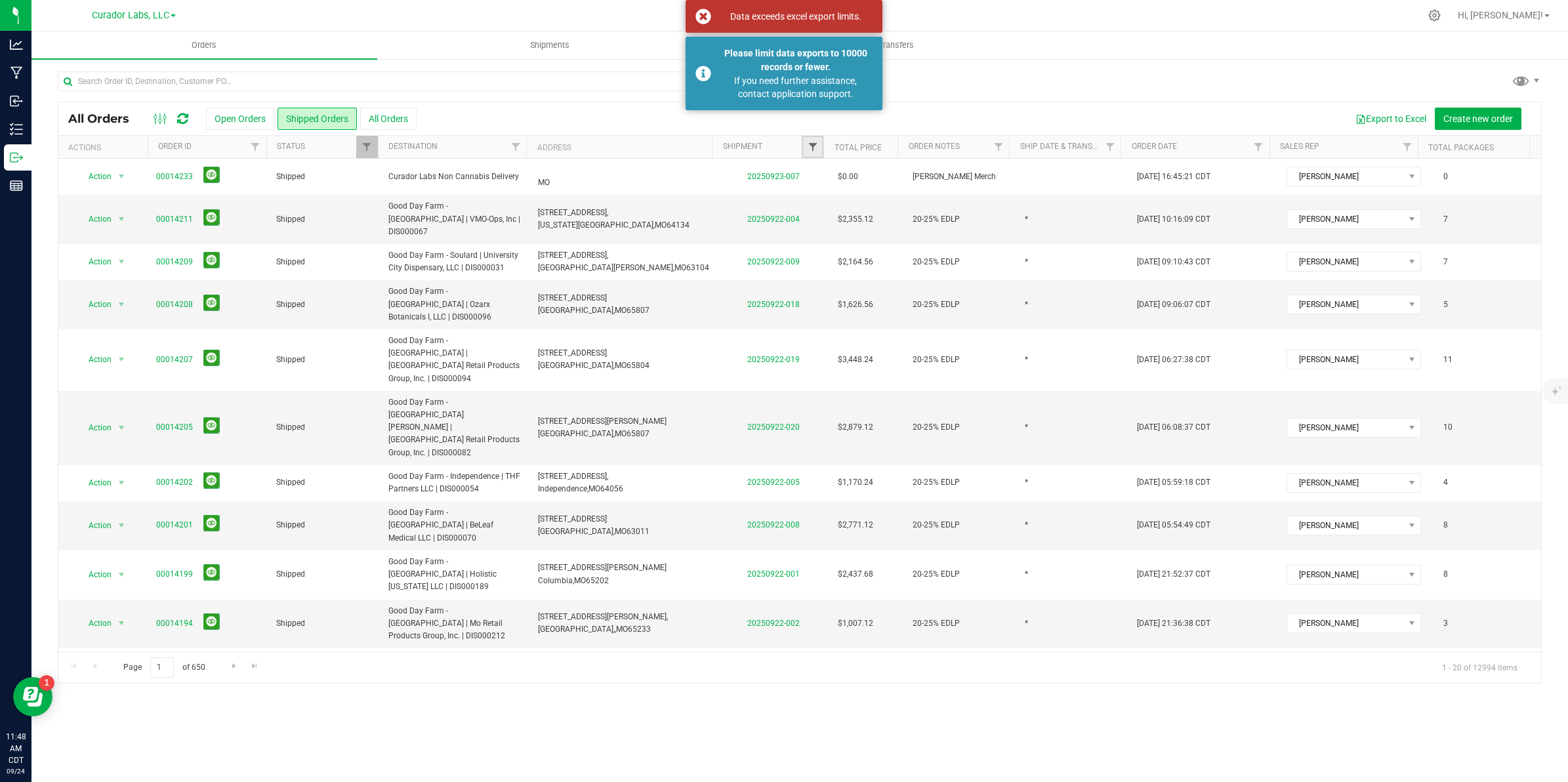
click at [808, 147] on span "Filter" at bounding box center [813, 147] width 11 height 11
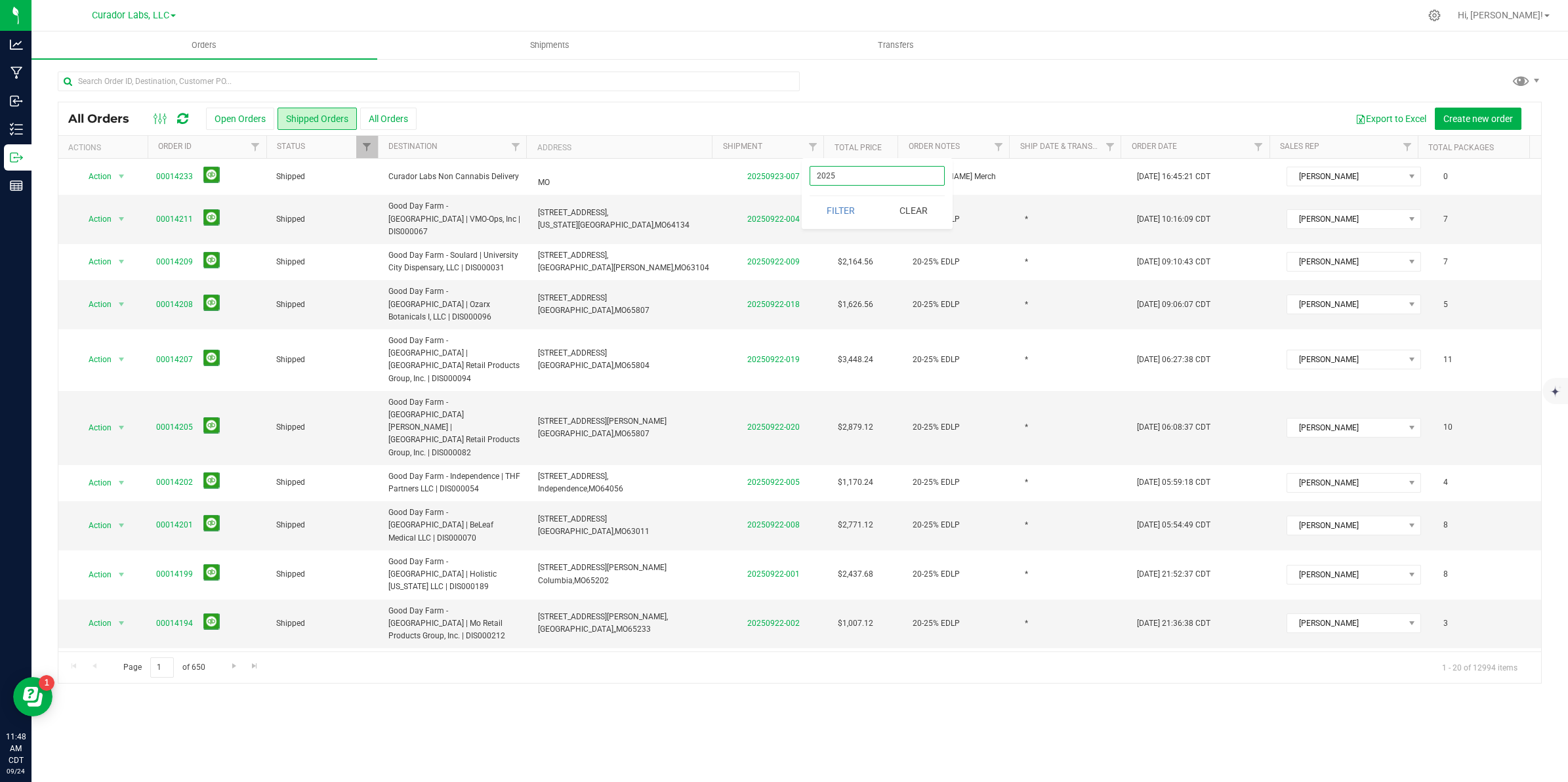
type input "2025"
click at [810, 196] on button "Filter" at bounding box center [841, 210] width 63 height 29
click at [516, 145] on span "Filter" at bounding box center [515, 147] width 11 height 11
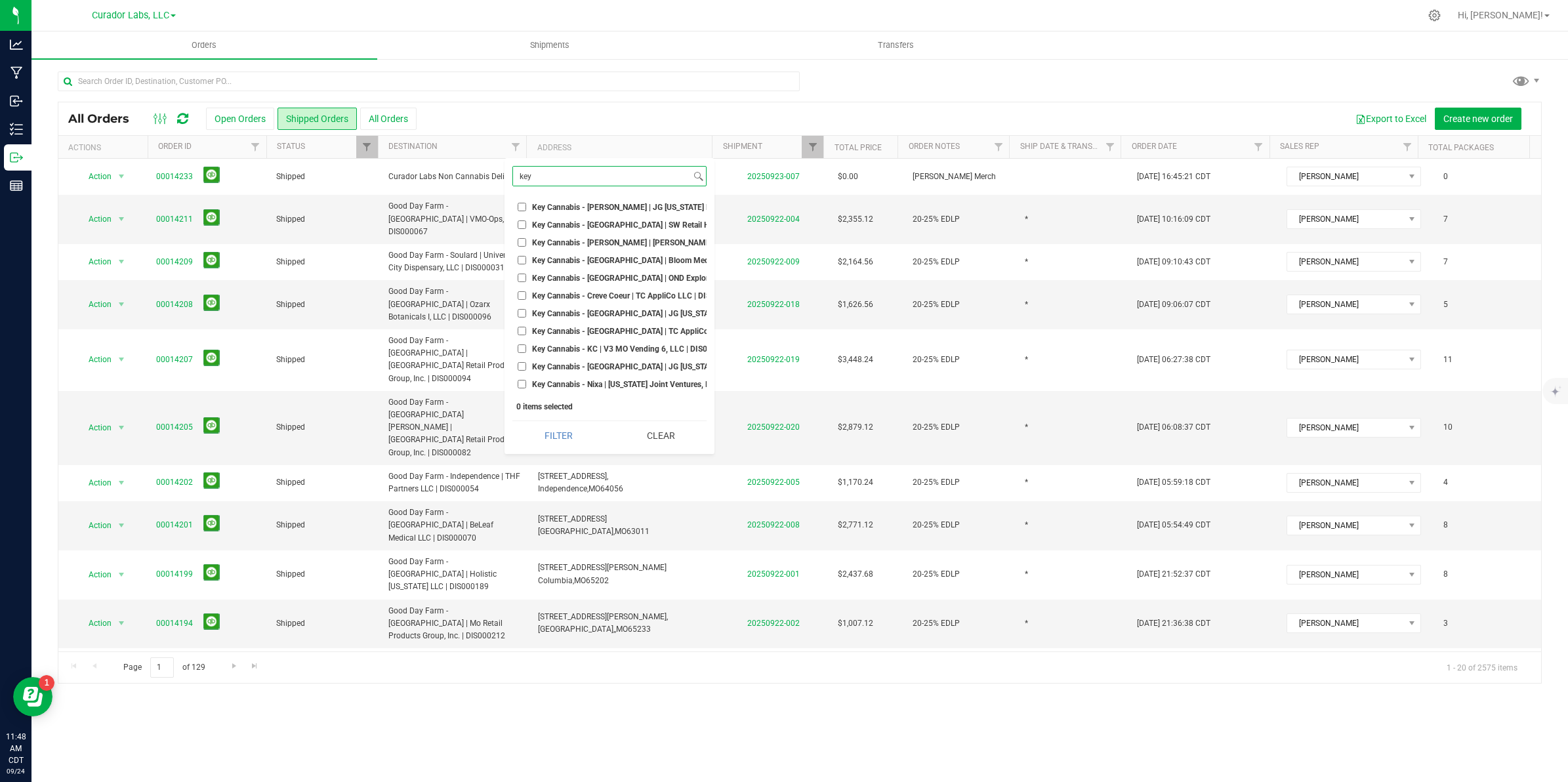
type input "key"
click at [523, 210] on input "Key Cannabis - [PERSON_NAME] | JG [US_STATE] LLC | DIS000180" at bounding box center [522, 207] width 9 height 9
checkbox input "true"
click at [520, 228] on input "Key Cannabis - [GEOGRAPHIC_DATA] | SW Retail Holdings, LLC | DIS000105" at bounding box center [522, 225] width 9 height 9
checkbox input "true"
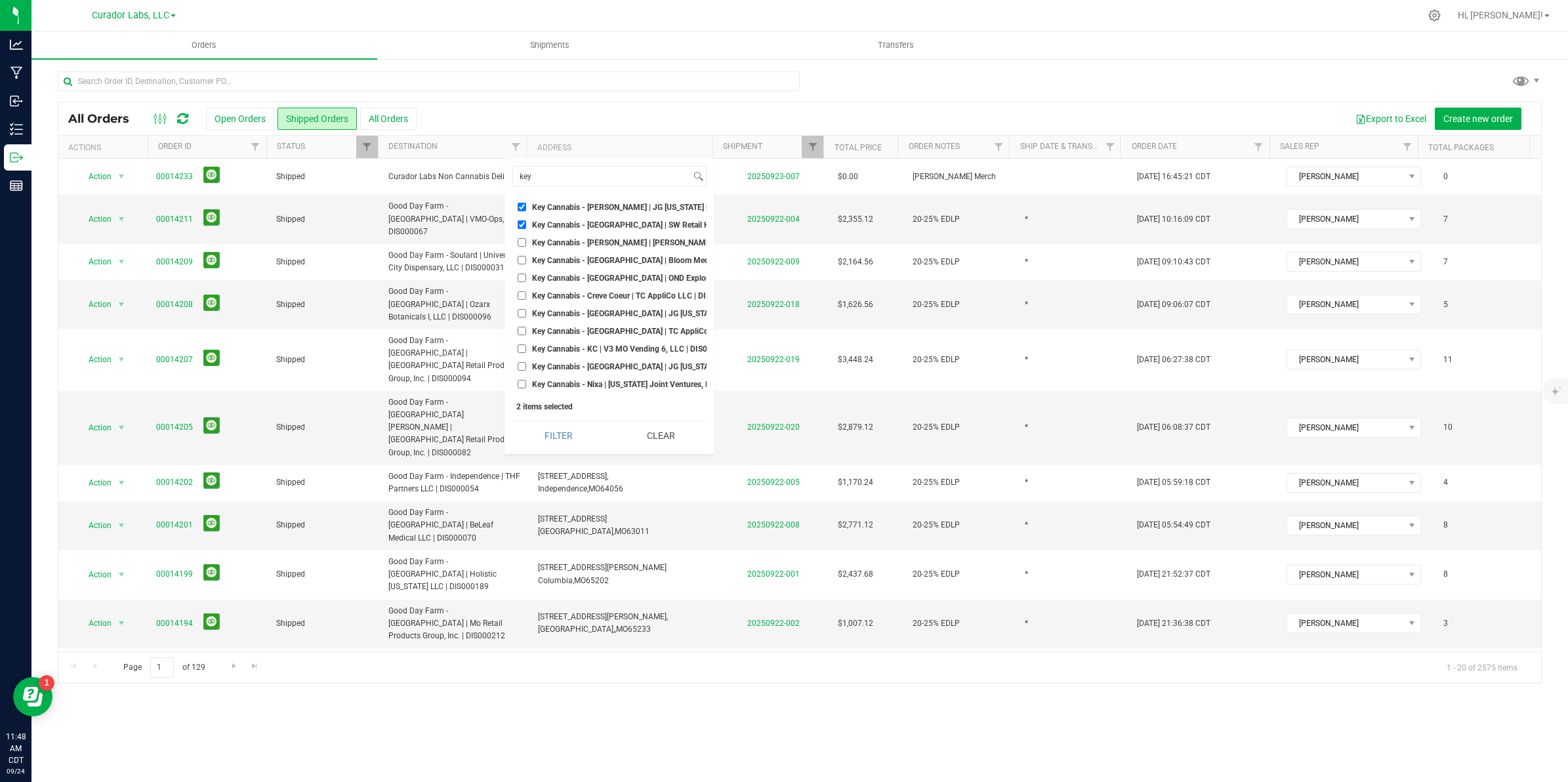
click at [519, 244] on input "Key Cannabis - [PERSON_NAME] | [PERSON_NAME] Medicinals of MO, LLC | DIS000007" at bounding box center [522, 242] width 9 height 9
checkbox input "true"
click at [522, 261] on input "Key Cannabis - [GEOGRAPHIC_DATA] | Bloom Medicinals of MO Dispensary 1, LLC | D…" at bounding box center [522, 260] width 9 height 9
checkbox input "true"
click at [518, 280] on input "Key Cannabis - [GEOGRAPHIC_DATA] | OND Explore, LLC | DIS000200" at bounding box center [522, 278] width 9 height 9
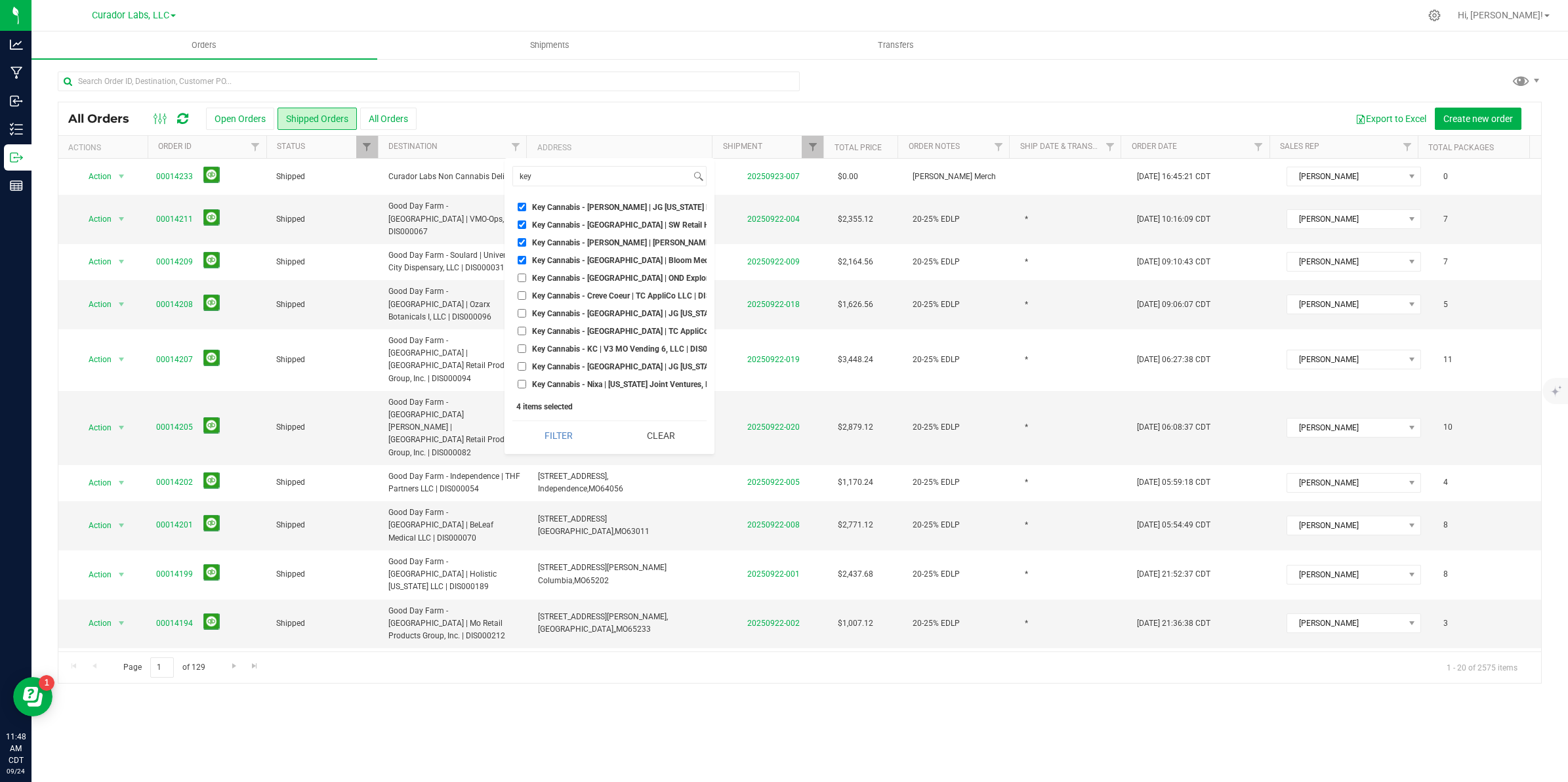
checkbox input "true"
click at [522, 297] on input "Key Cannabis - Creve Coeur | TC AppliCo LLC | DIS000075" at bounding box center [522, 296] width 9 height 9
checkbox input "true"
click at [519, 316] on input "Key Cannabis - [GEOGRAPHIC_DATA] | JG [US_STATE] LLC | DIS000132" at bounding box center [522, 314] width 9 height 9
checkbox input "true"
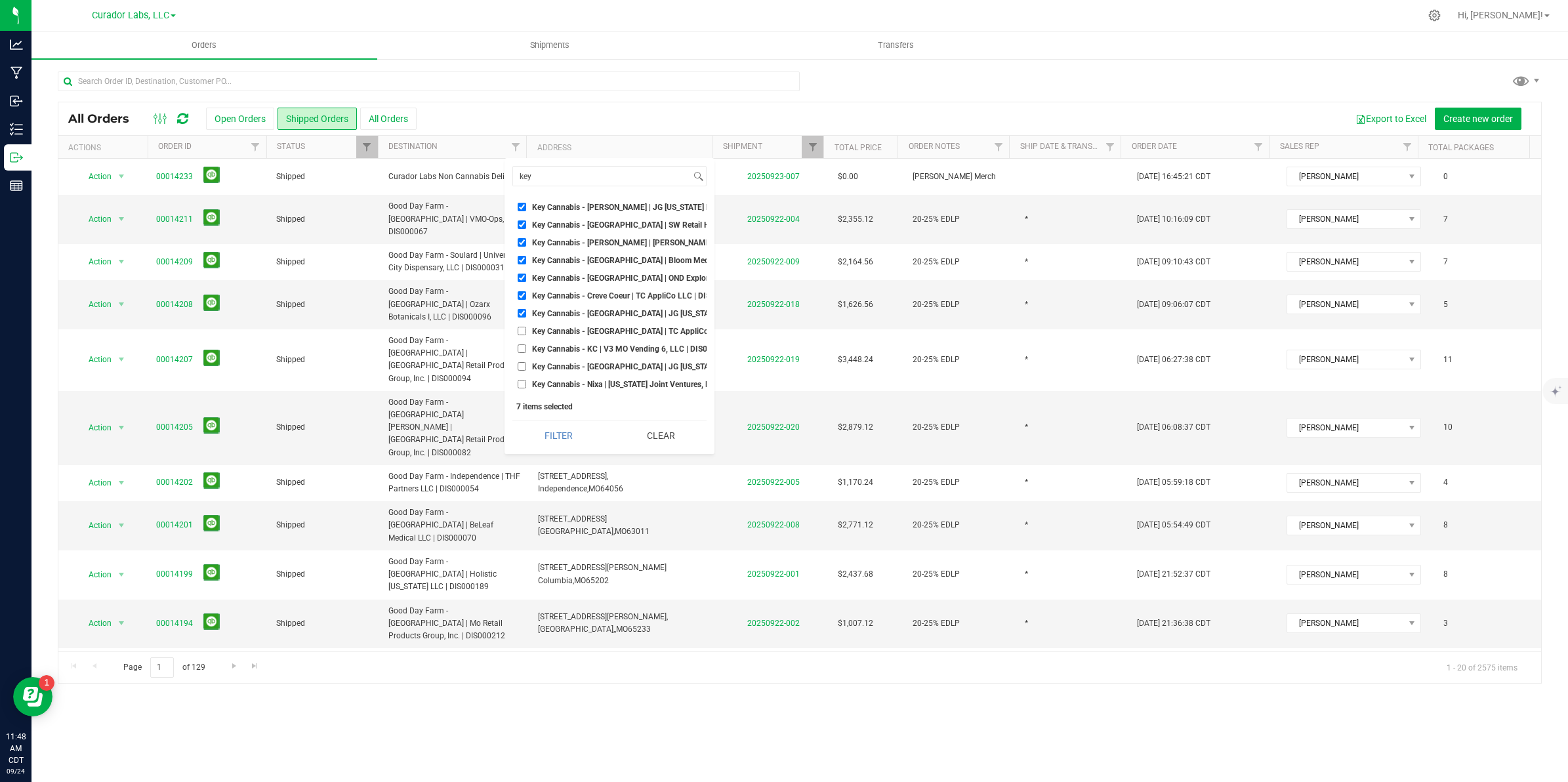
click at [523, 332] on input "Key Cannabis - [GEOGRAPHIC_DATA] | TC AppliCo LLC | DIS000078" at bounding box center [522, 331] width 9 height 9
checkbox input "true"
click at [522, 349] on input "Key Cannabis - KC | V3 MO Vending 6, LLC | DIS000050" at bounding box center [522, 349] width 9 height 9
checkbox input "true"
click at [522, 367] on input "Key Cannabis - [GEOGRAPHIC_DATA] | JG [US_STATE] LLC | DIS000024" at bounding box center [522, 366] width 9 height 9
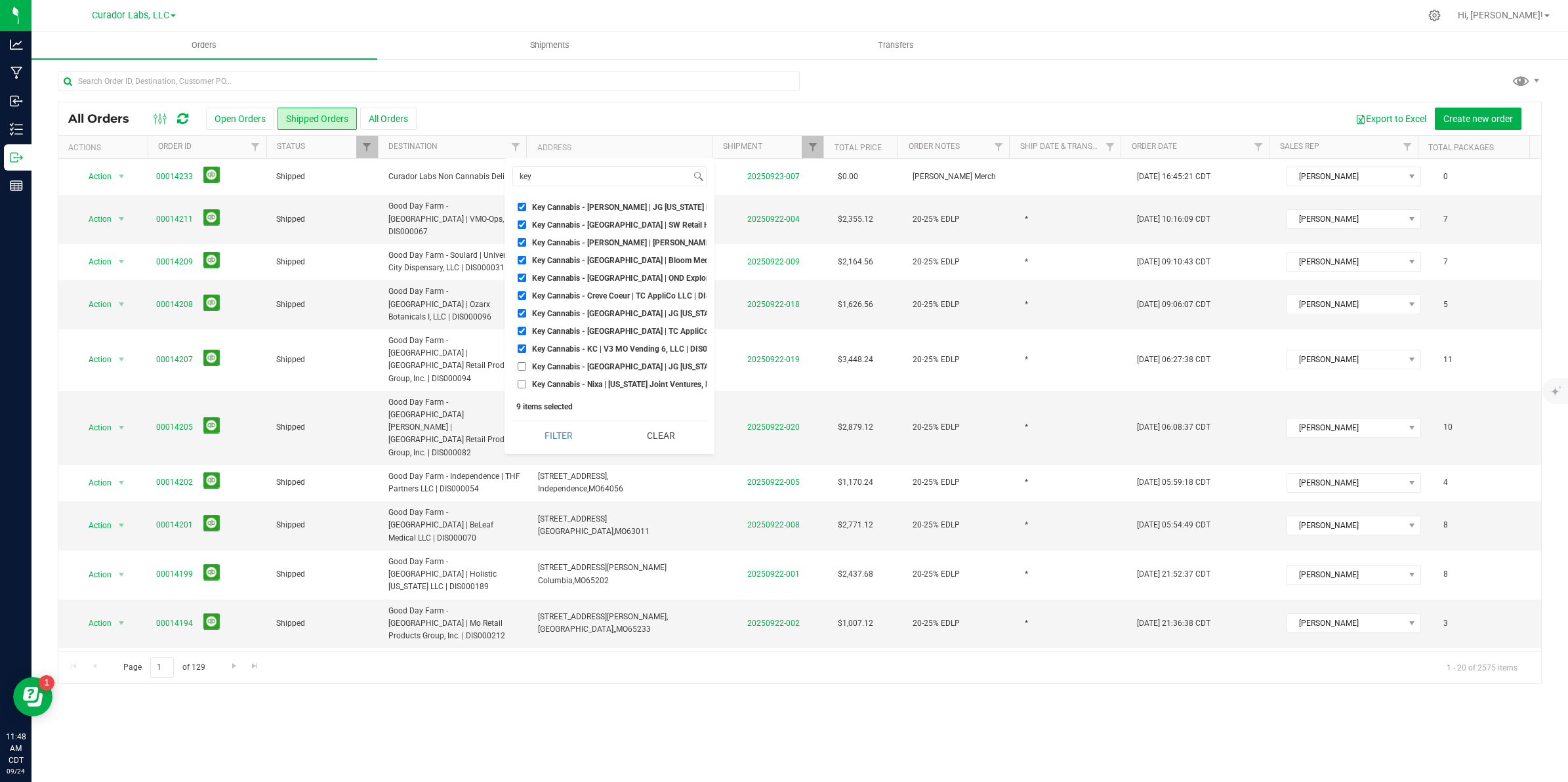
checkbox input "true"
click at [519, 311] on input "Key Cannabis - Nixa | [US_STATE] Joint Ventures, LLC | DIS000099" at bounding box center [522, 315] width 9 height 9
checkbox input "true"
click at [520, 329] on input "Key Cannabis - OFallon | Bloom Medicinals of MO Dispensary 1, LLC | DIS000064" at bounding box center [522, 333] width 9 height 9
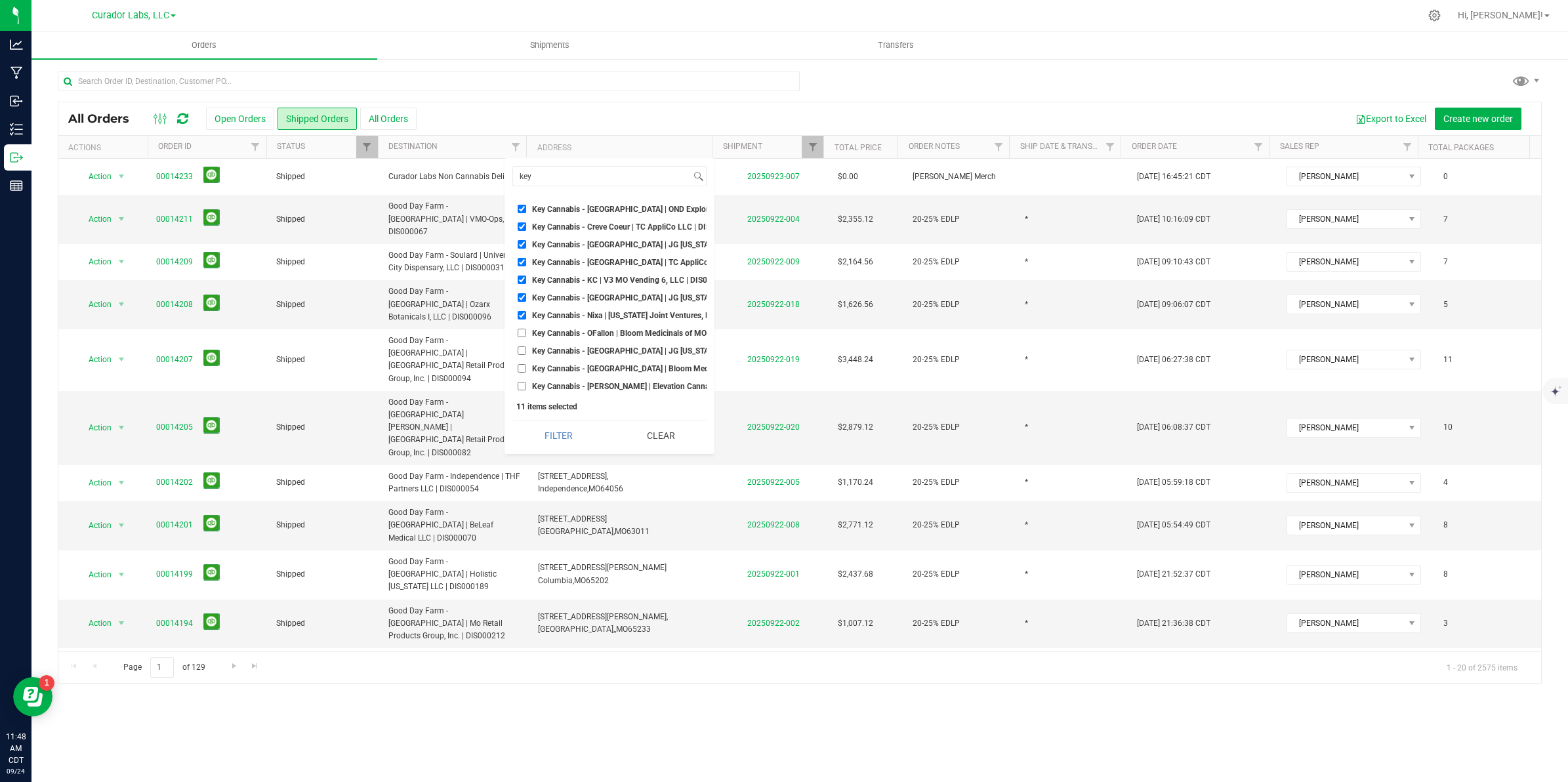
checkbox input "true"
click at [523, 346] on input "Key Cannabis - [GEOGRAPHIC_DATA] | JG [US_STATE] LLC | DIS000114" at bounding box center [522, 351] width 9 height 9
checkbox input "true"
click at [516, 361] on li "Key Cannabis - [GEOGRAPHIC_DATA] | Bloom Medicinals of MO, LLC | DIS000102" at bounding box center [609, 368] width 194 height 14
click at [520, 382] on input "Key Cannabis - [PERSON_NAME] | Elevation Cannabis, LLC | DIS000204" at bounding box center [522, 386] width 9 height 9
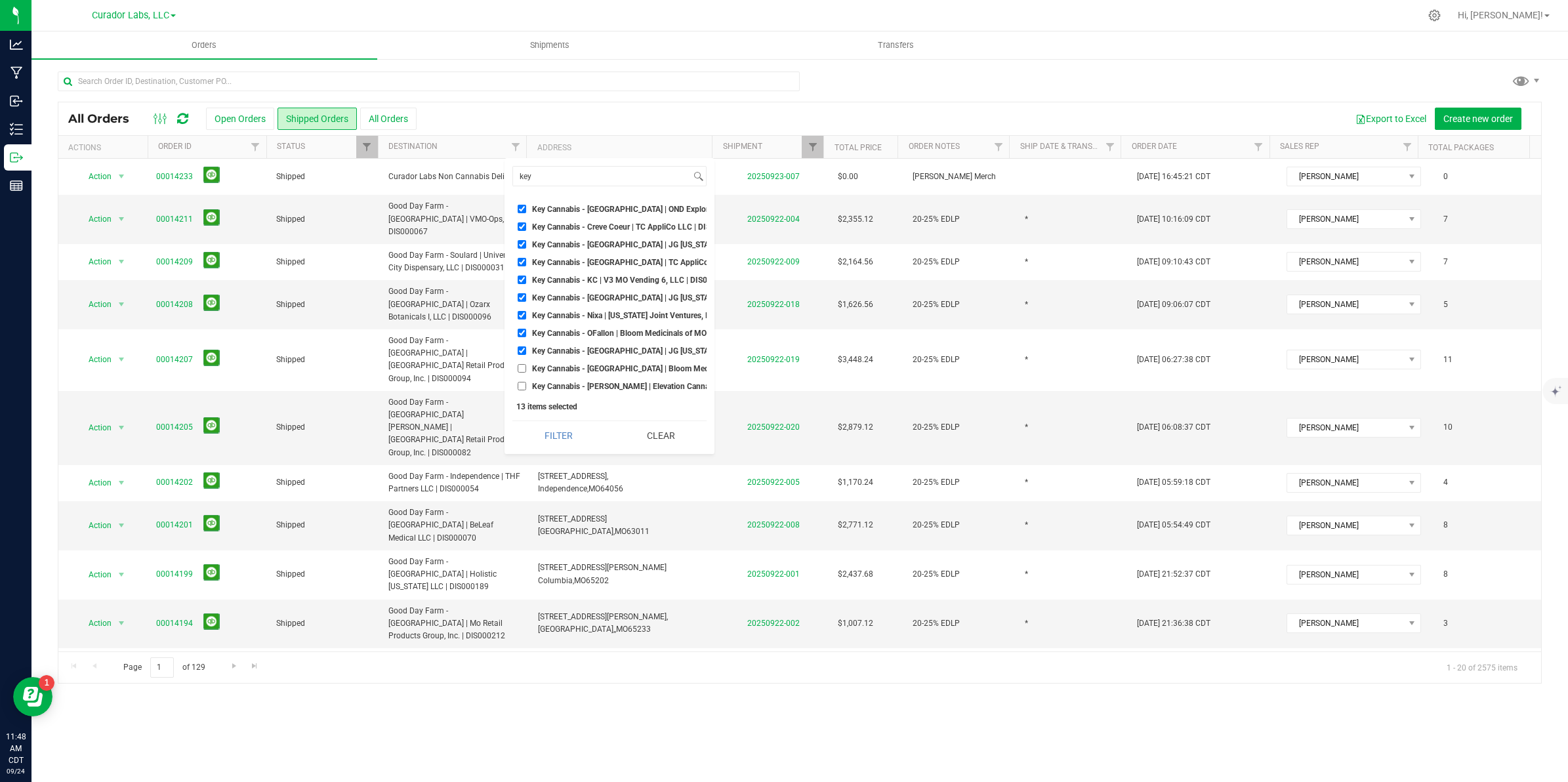
checkbox input "true"
click at [523, 364] on input "Key Cannabis - [GEOGRAPHIC_DATA] | Bloom Medicinals of MO, LLC | DIS000102" at bounding box center [522, 369] width 9 height 9
checkbox input "true"
click at [543, 437] on button "Filter" at bounding box center [559, 436] width 93 height 29
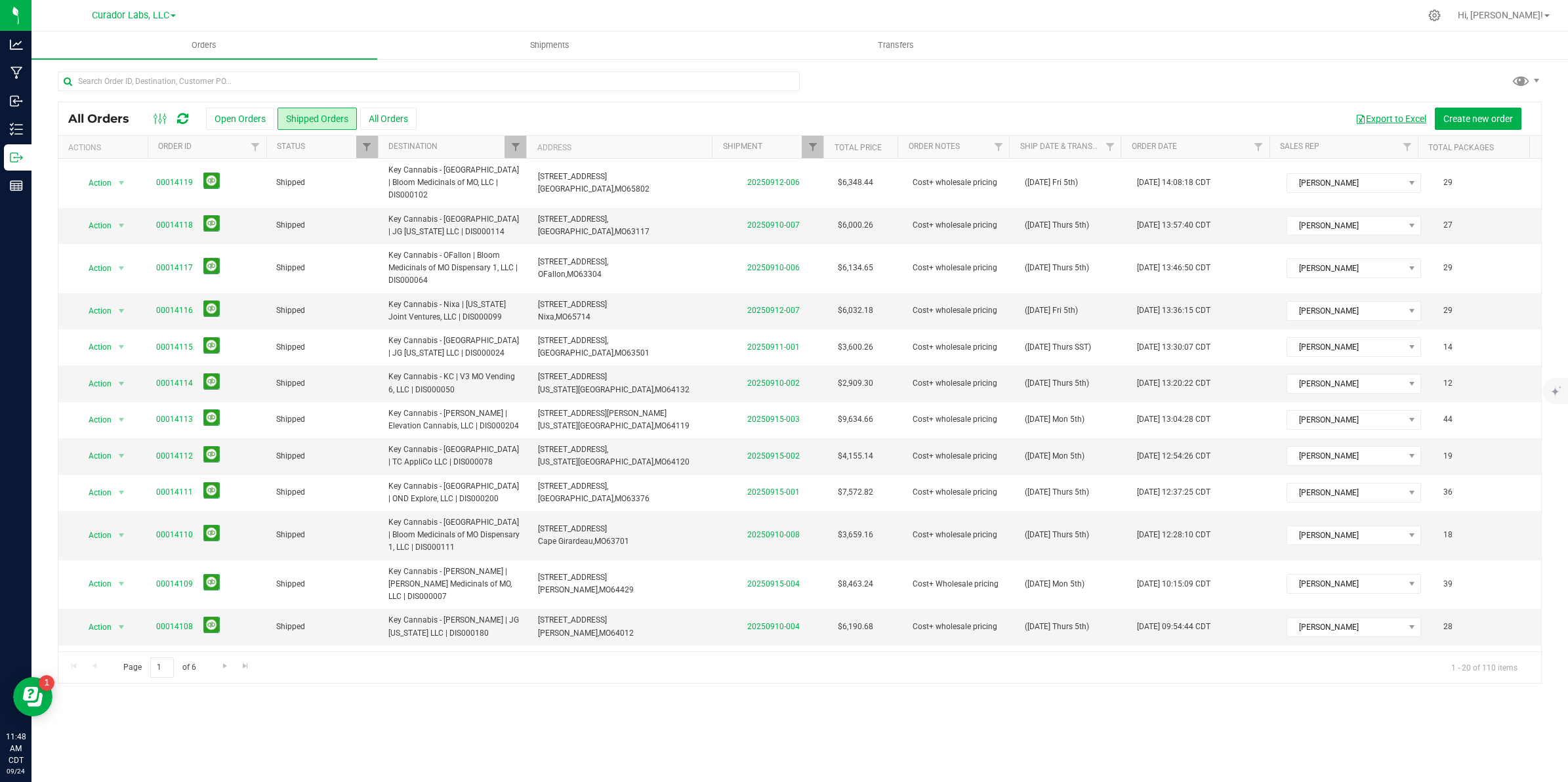
click at [1355, 121] on span "button" at bounding box center [1361, 119] width 11 height 11
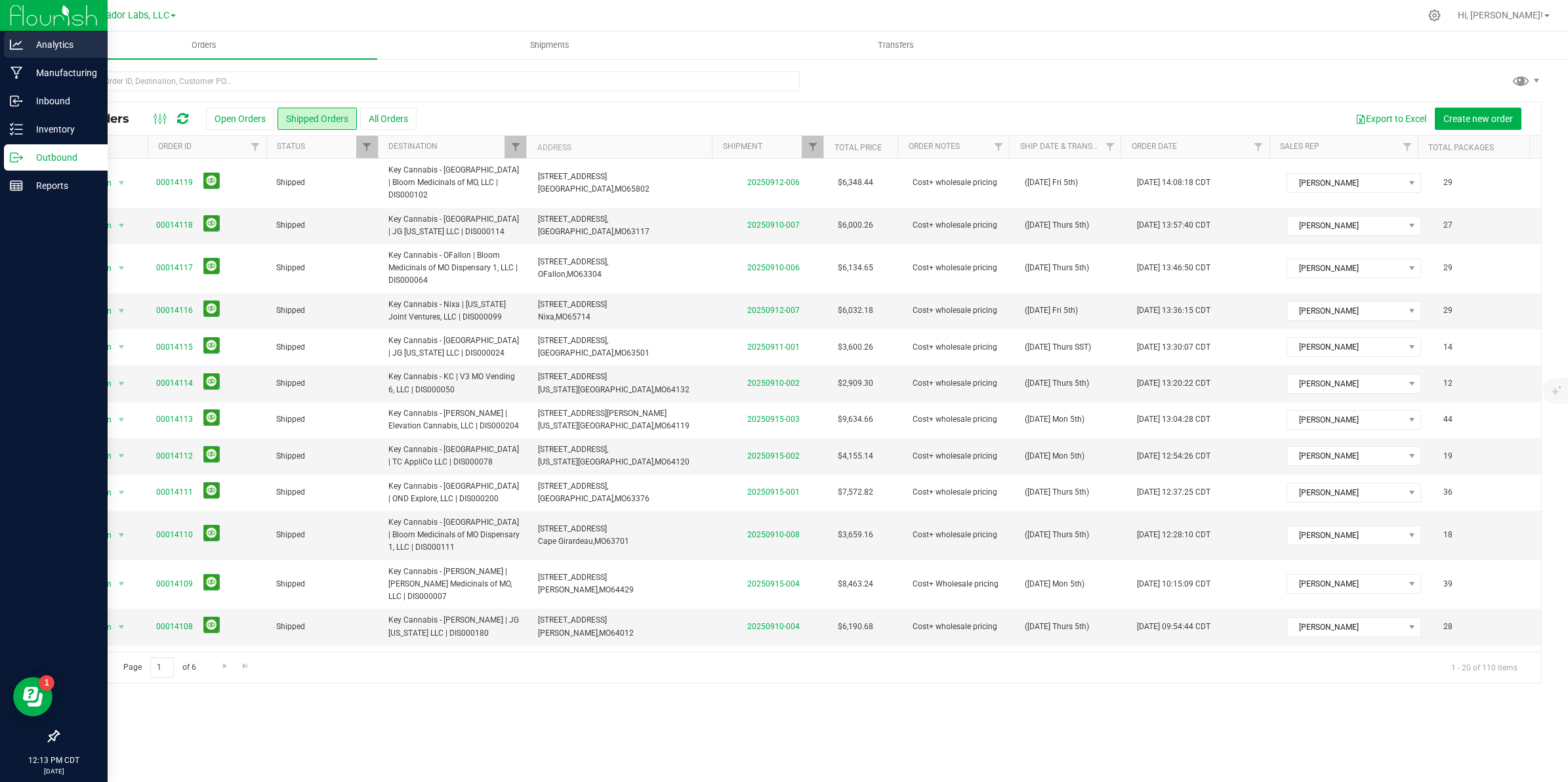
click at [33, 47] on p "Analytics" at bounding box center [62, 45] width 79 height 16
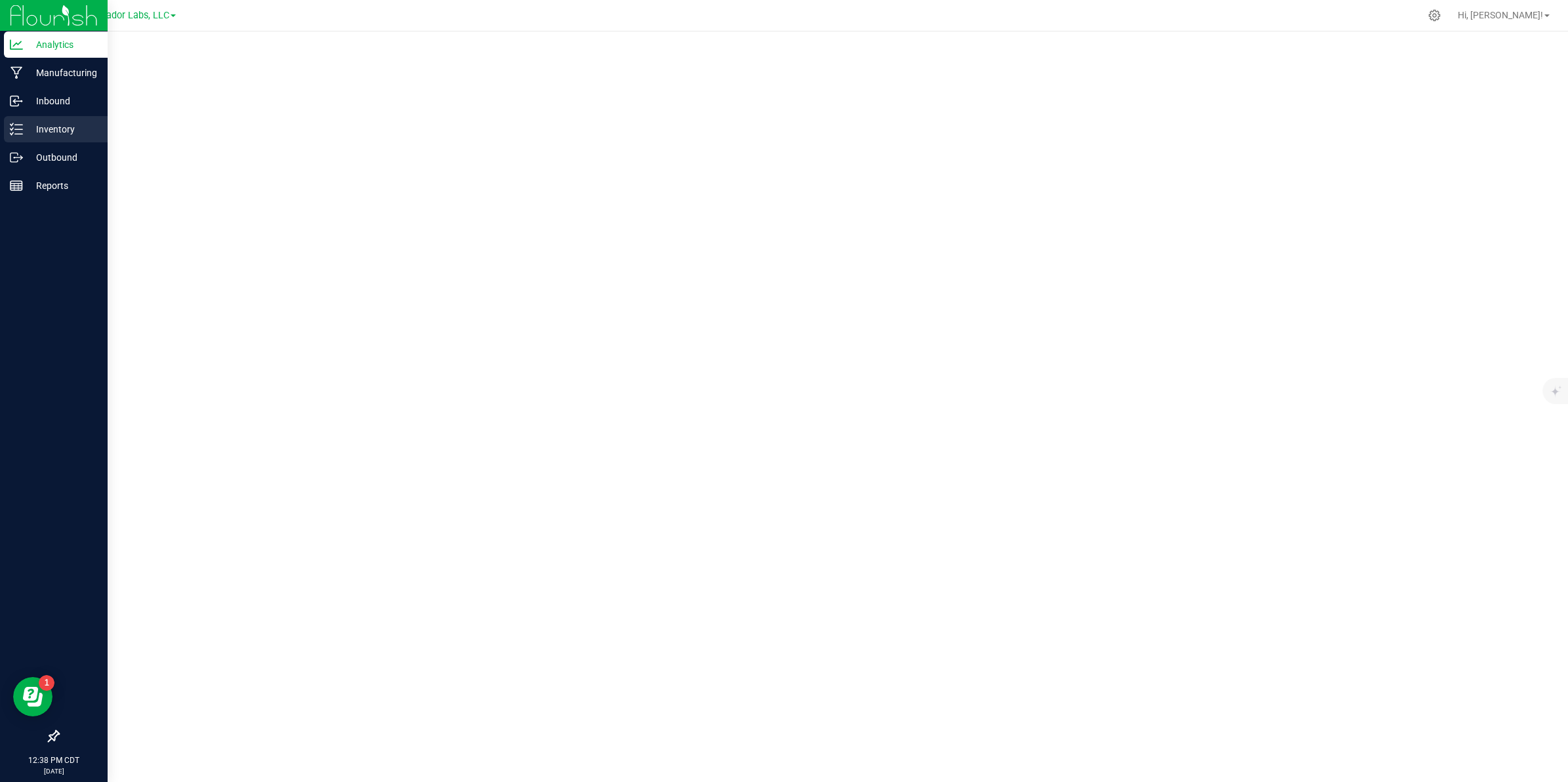
click at [23, 129] on p "Inventory" at bounding box center [62, 129] width 79 height 16
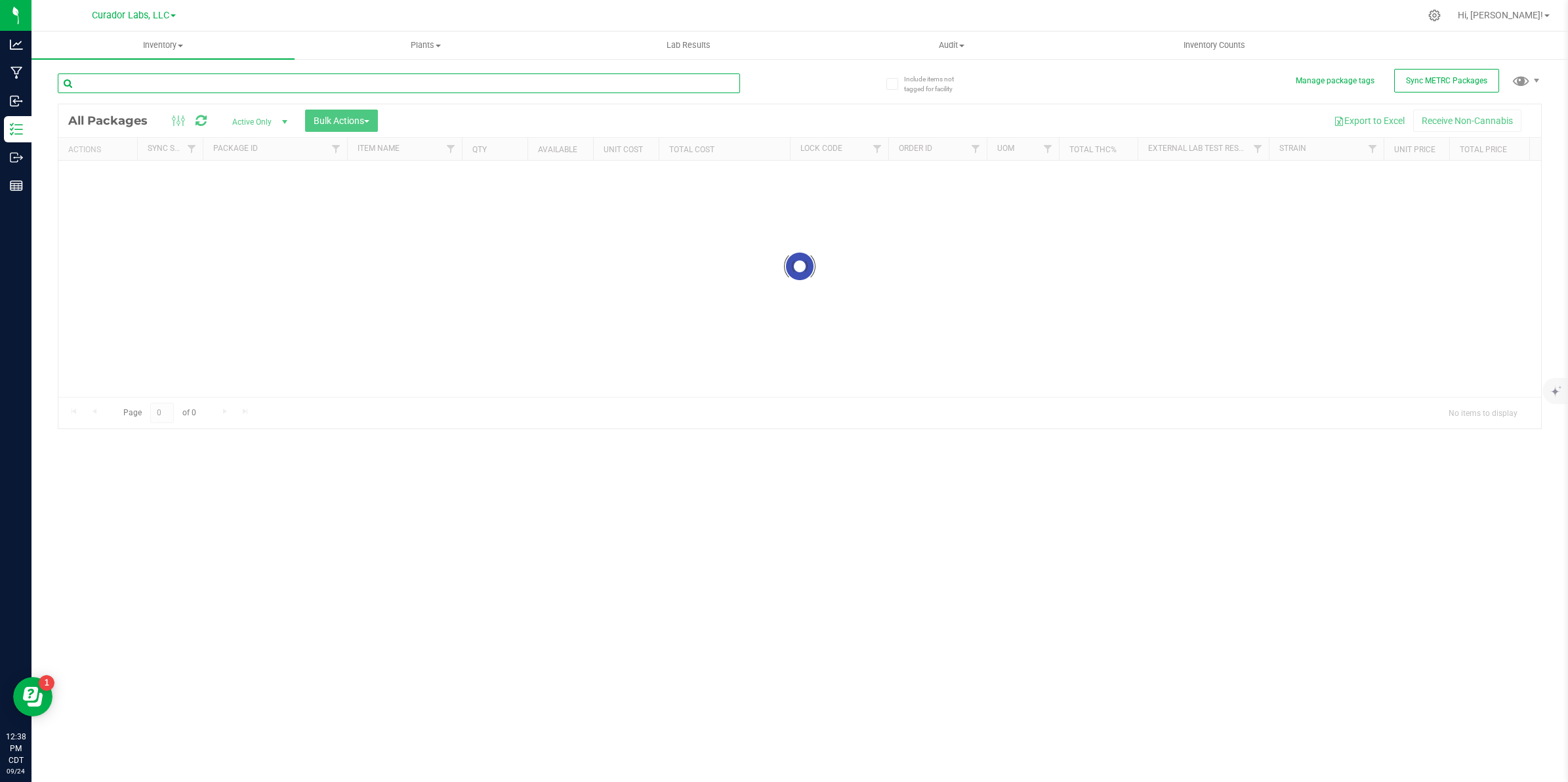
click at [320, 83] on input "text" at bounding box center [399, 83] width 682 height 20
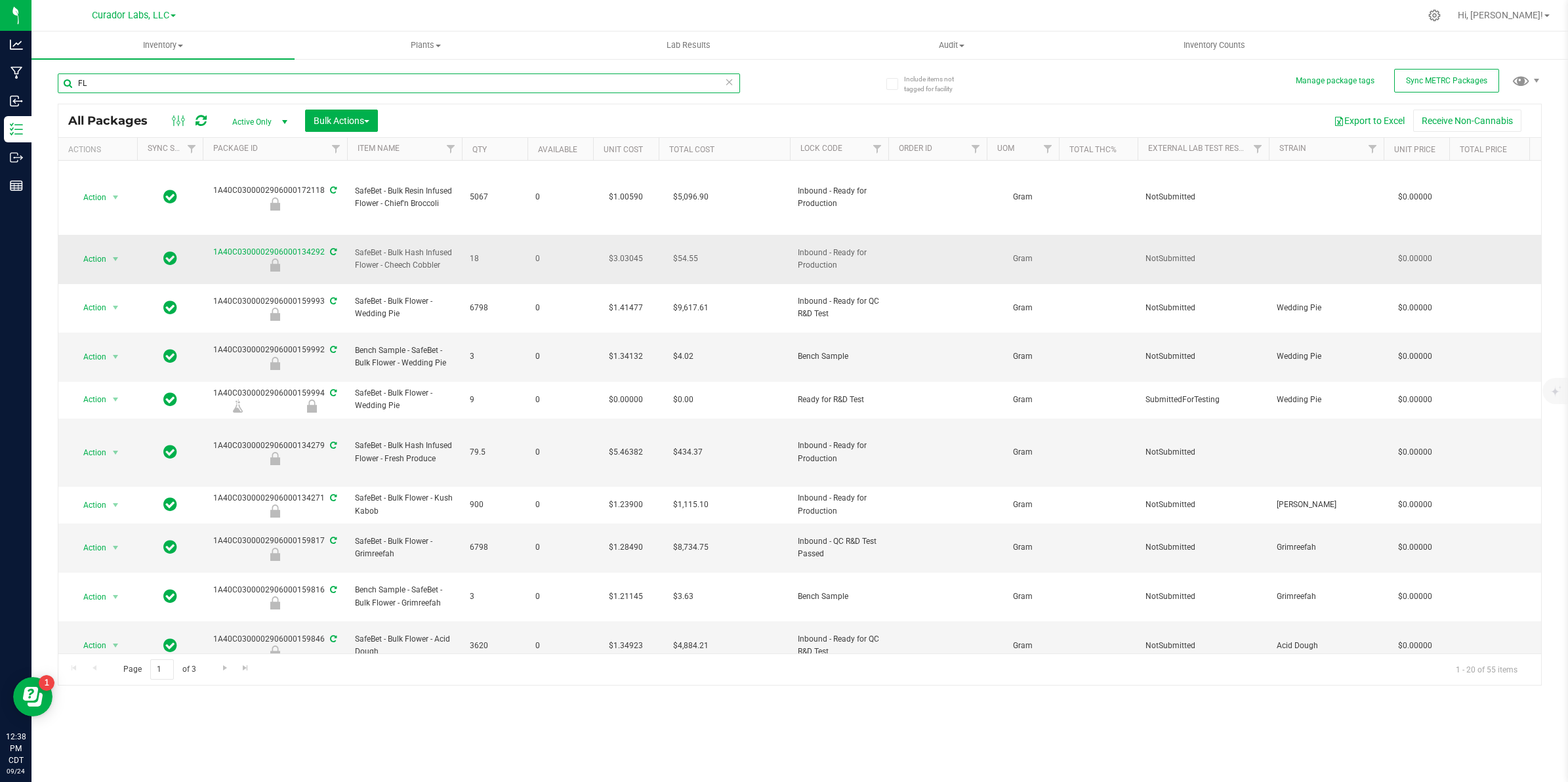
type input "F"
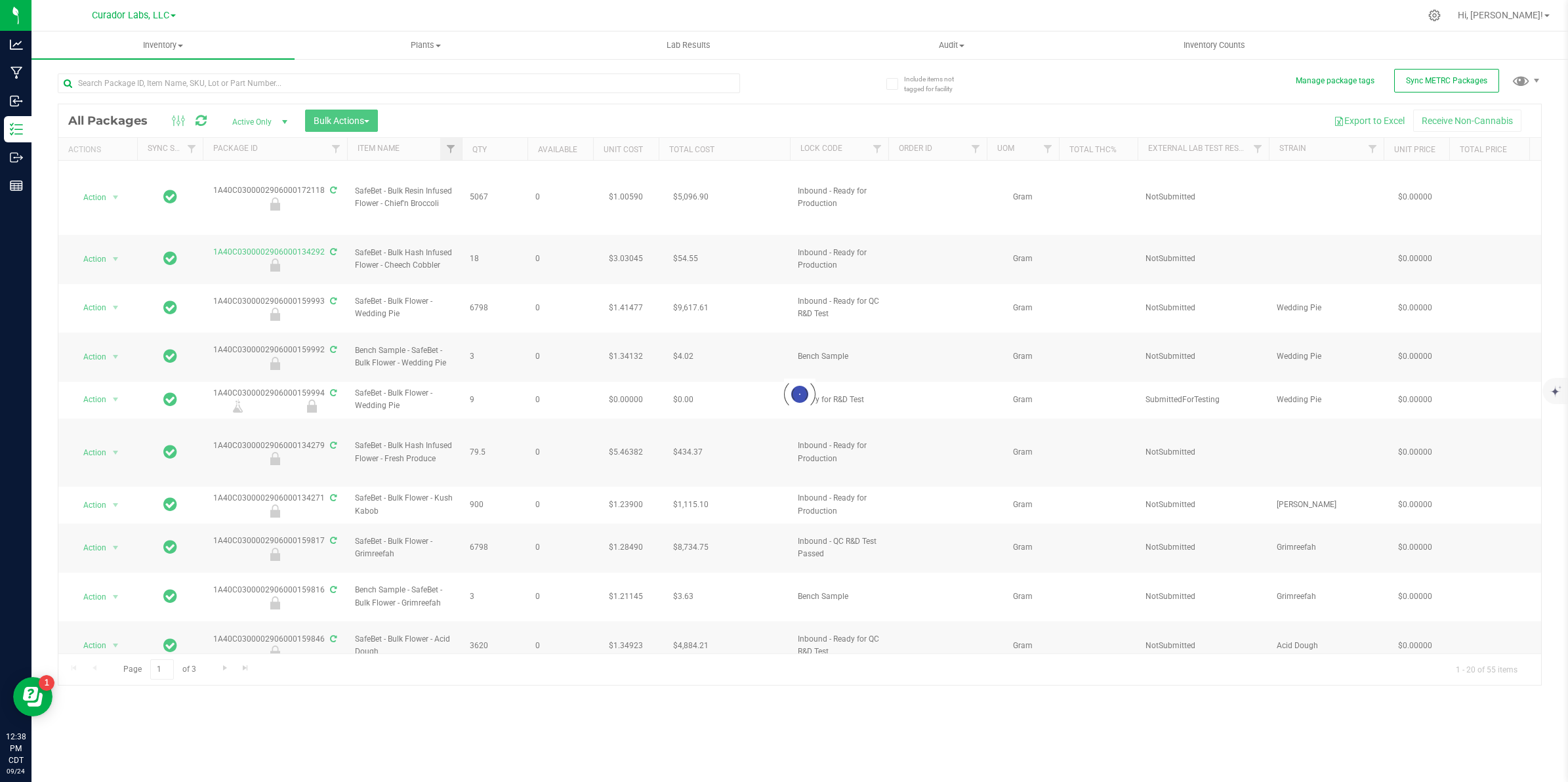
click at [455, 143] on div at bounding box center [800, 394] width 1483 height 580
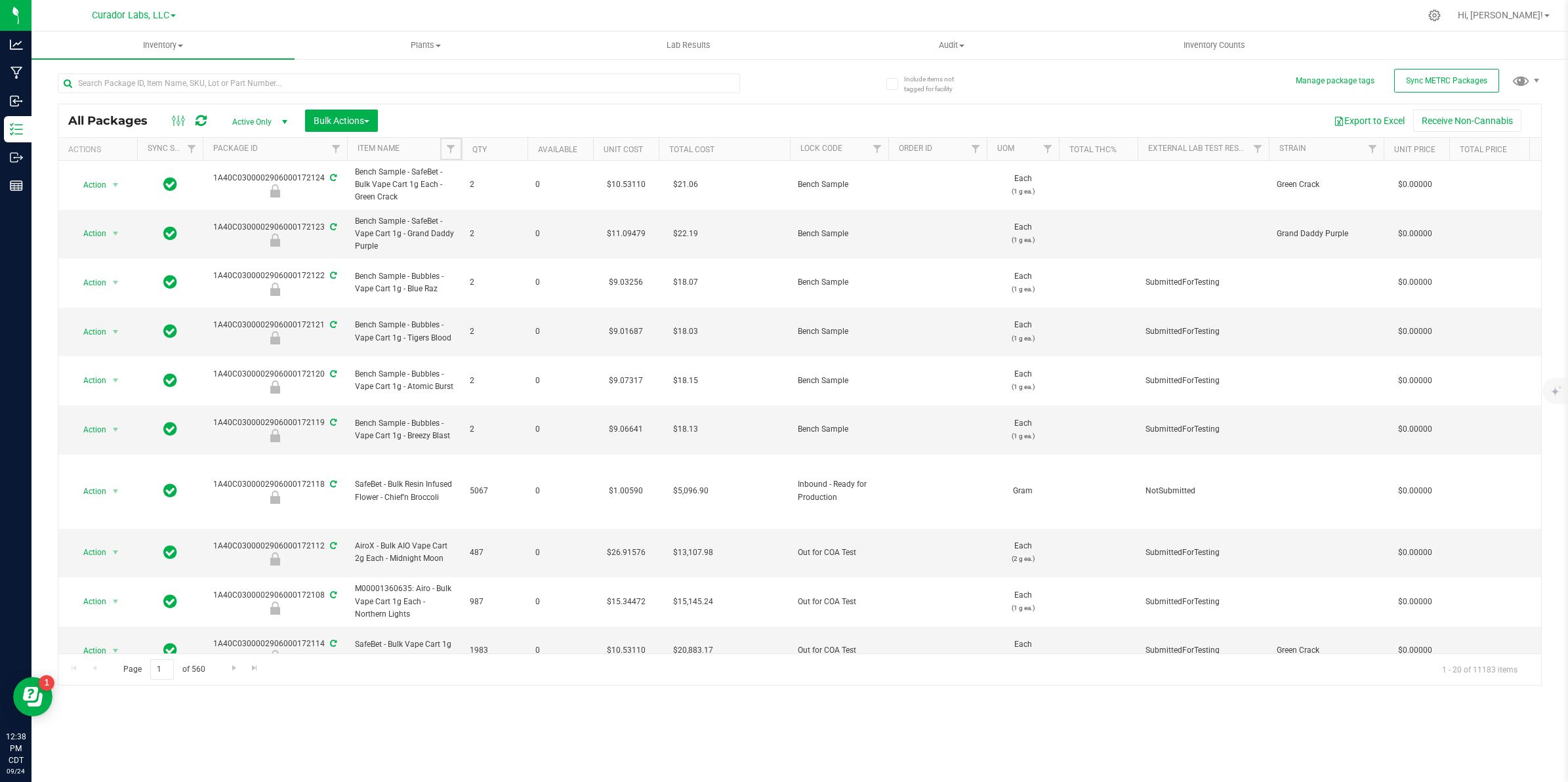
click at [453, 149] on span "Filter" at bounding box center [450, 149] width 11 height 11
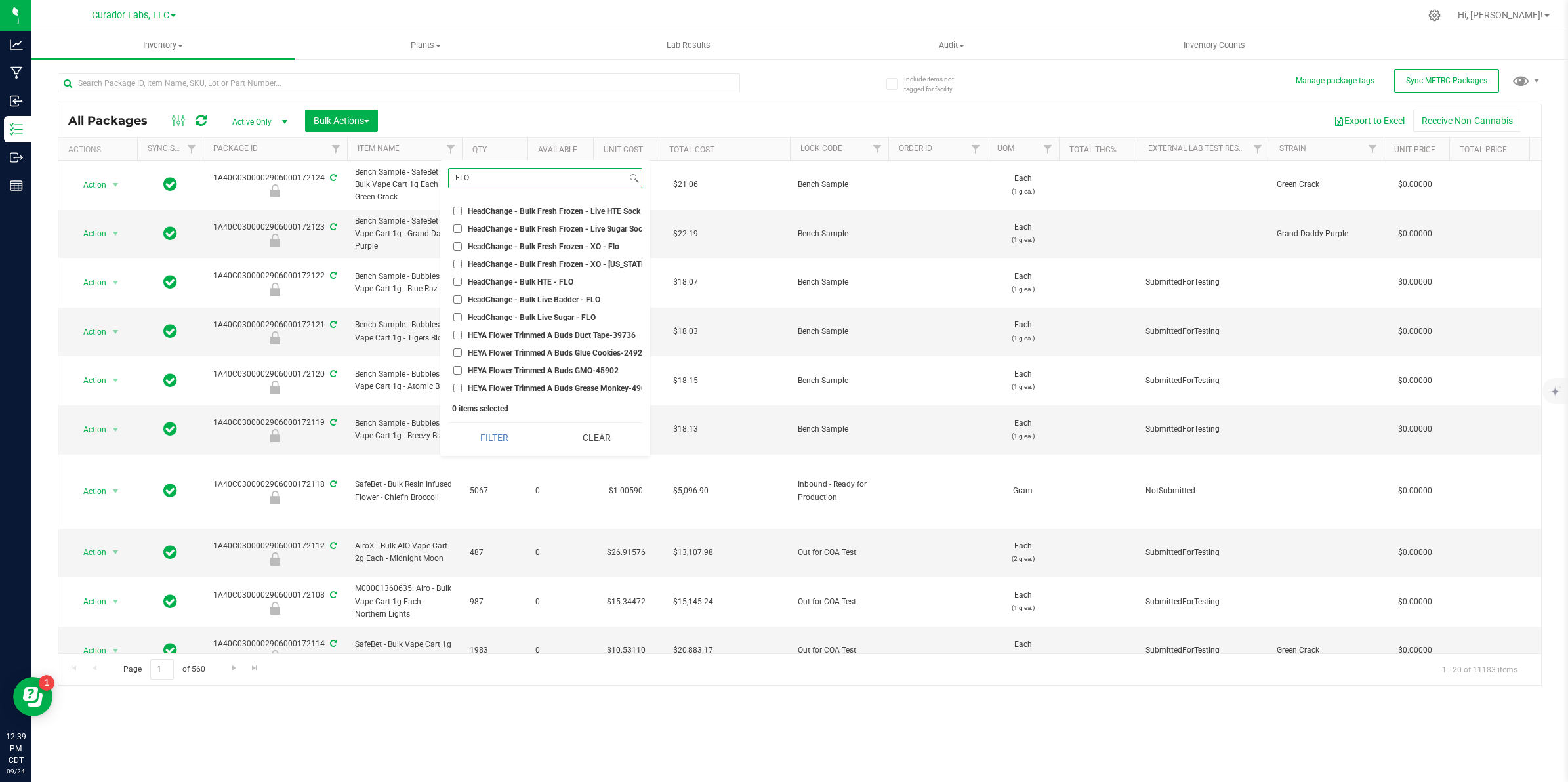
scroll to position [2868, 0]
click at [514, 176] on input "FLO" at bounding box center [538, 178] width 178 height 19
type input "live resin sauce cart"
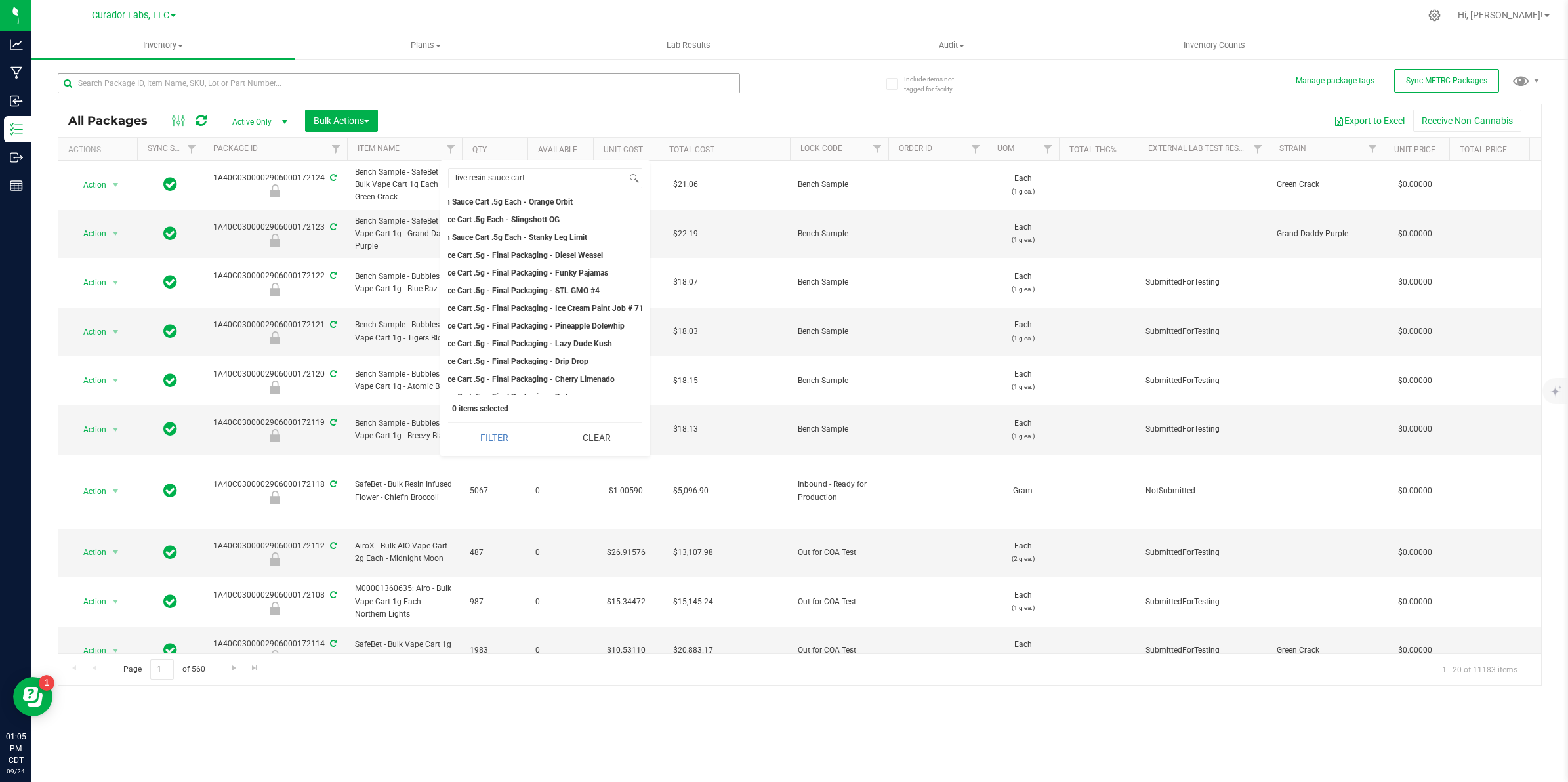
drag, startPoint x: 602, startPoint y: 437, endPoint x: 205, endPoint y: 90, distance: 527.3
click at [602, 437] on button "Clear" at bounding box center [596, 437] width 93 height 29
click at [205, 90] on input "text" at bounding box center [399, 83] width 682 height 20
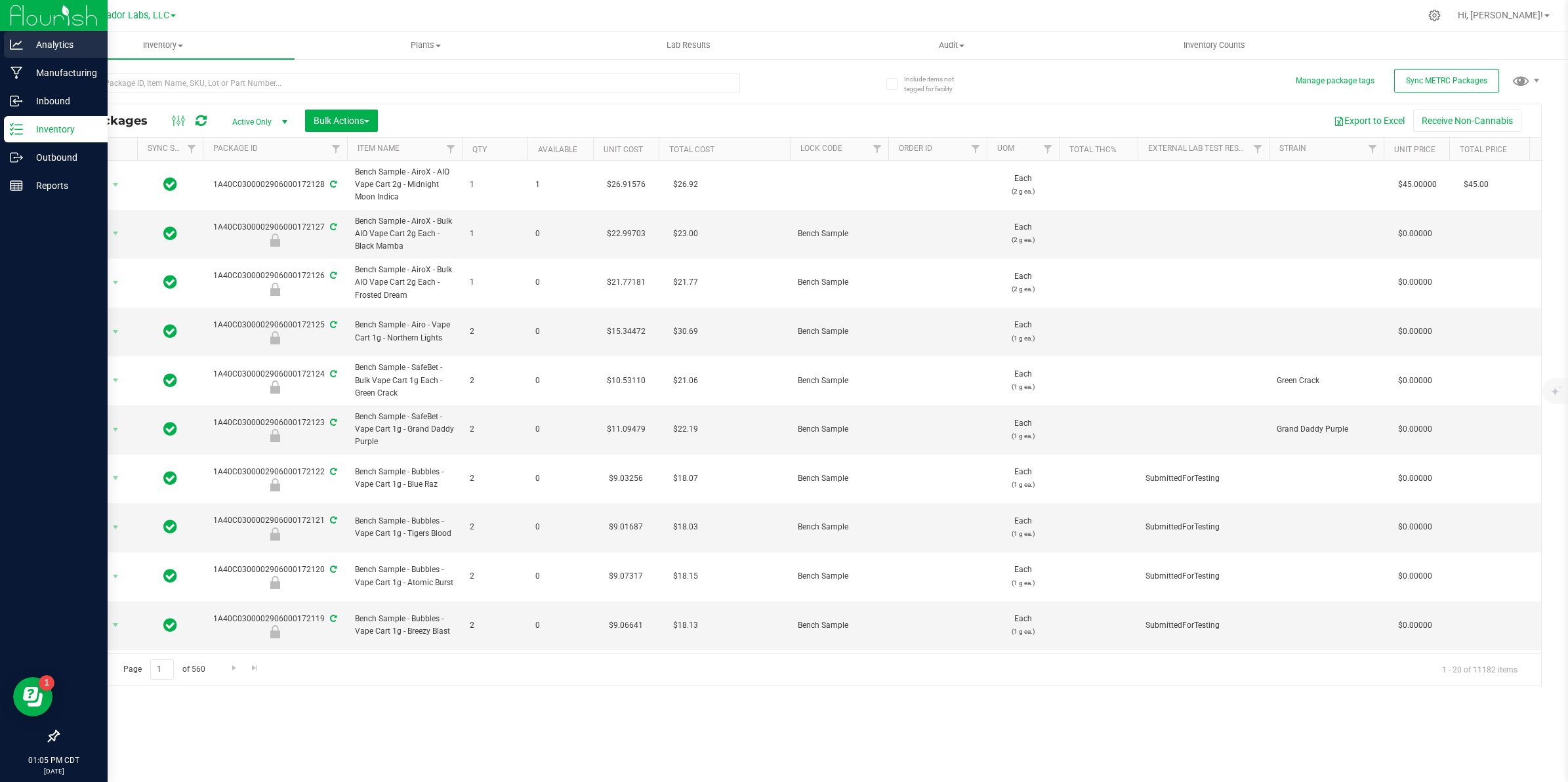
click at [32, 50] on p "Analytics" at bounding box center [62, 45] width 79 height 16
